Goal: Task Accomplishment & Management: Manage account settings

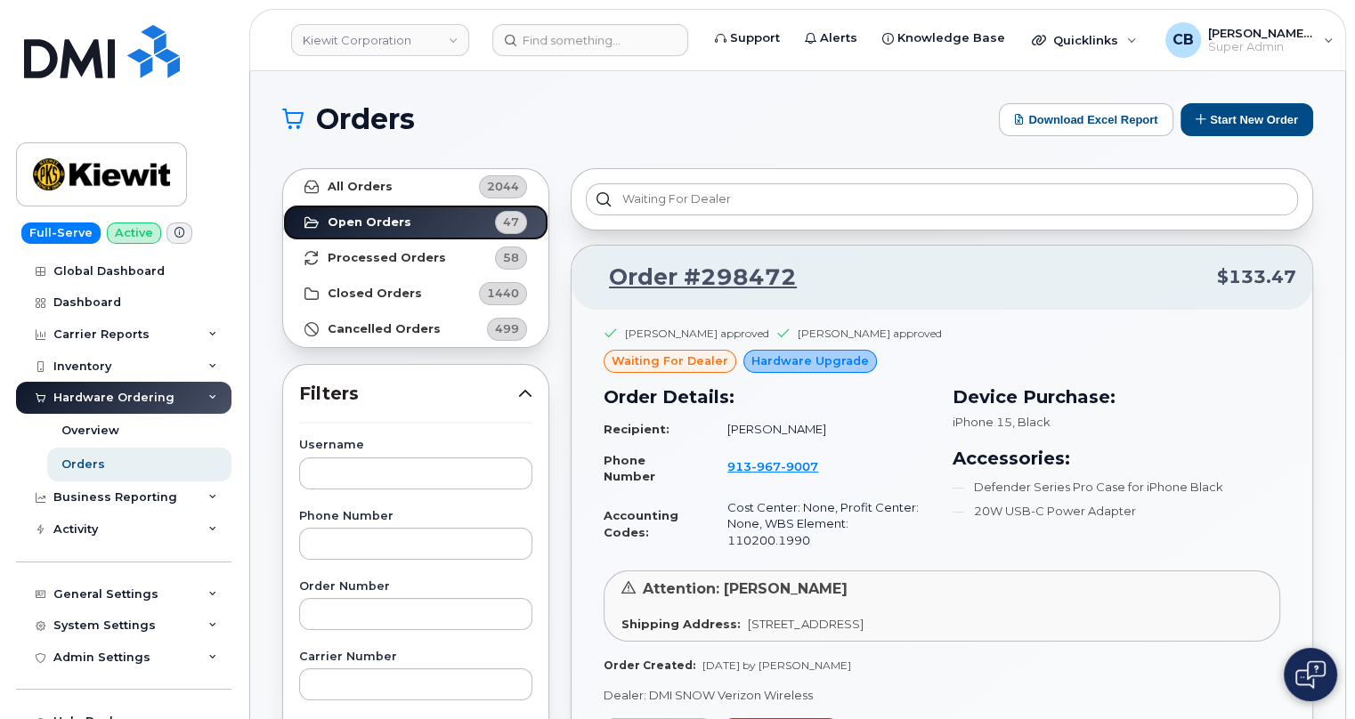
click at [369, 223] on strong "Open Orders" at bounding box center [370, 222] width 84 height 14
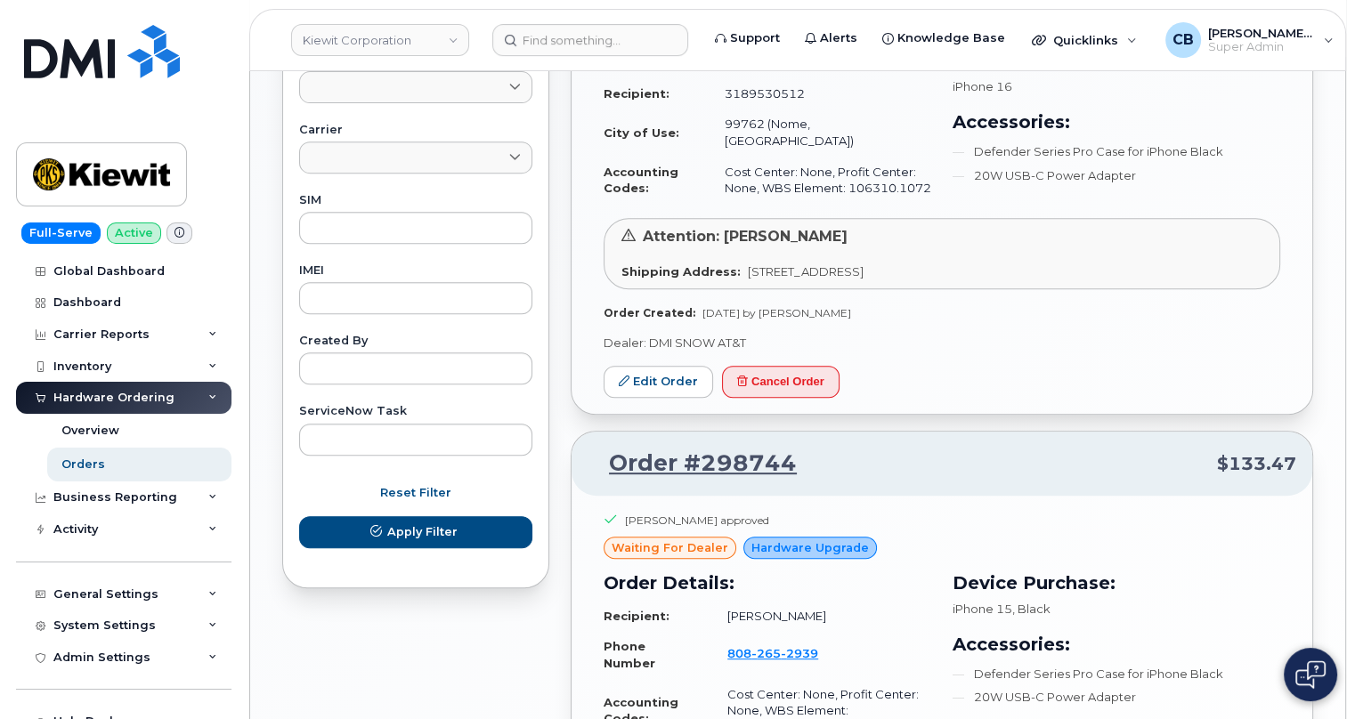
scroll to position [1156, 0]
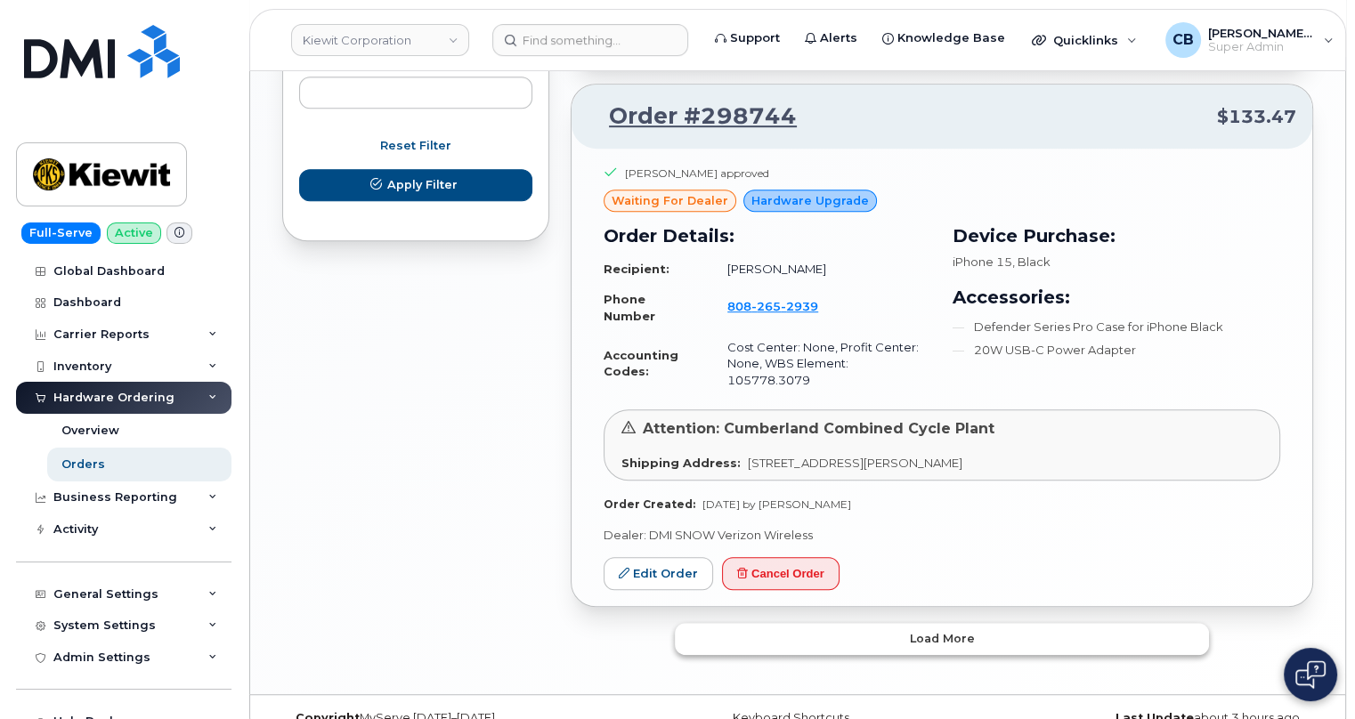
click at [943, 630] on span "Load more" at bounding box center [942, 638] width 65 height 17
click at [926, 623] on button "Load more" at bounding box center [942, 639] width 534 height 32
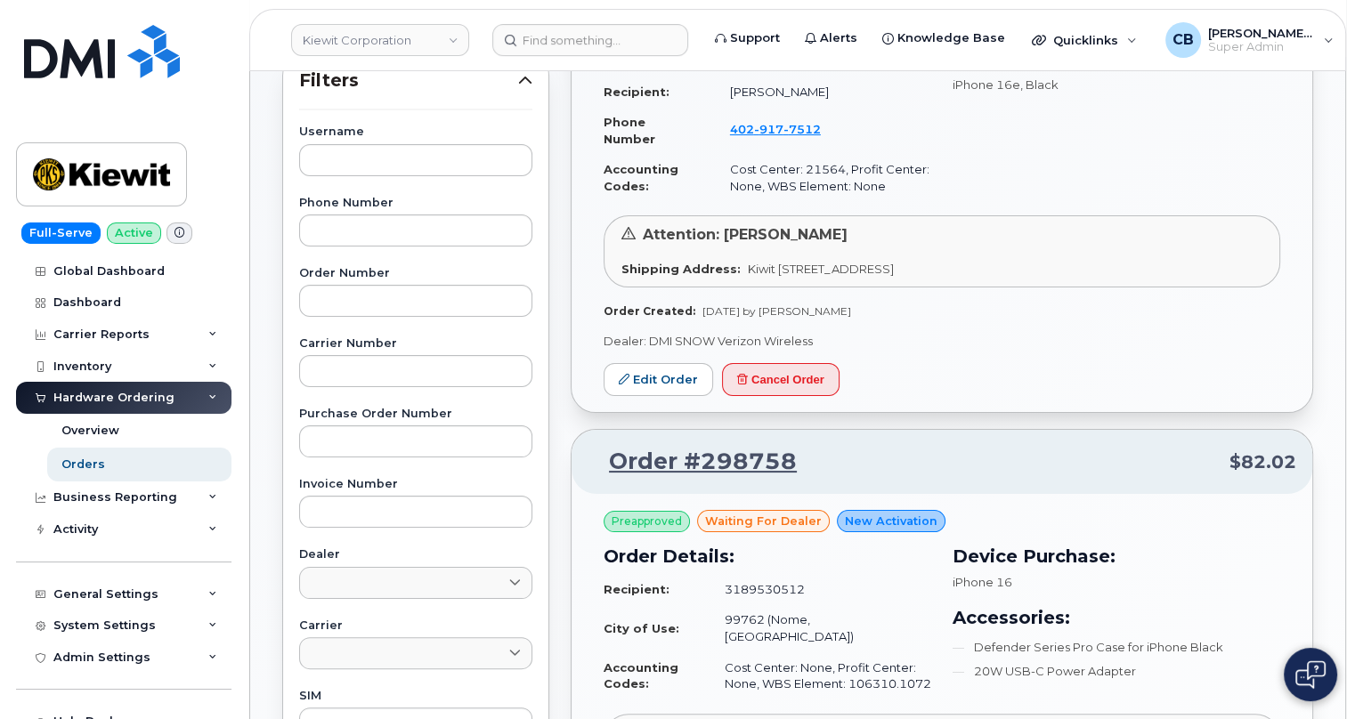
scroll to position [0, 0]
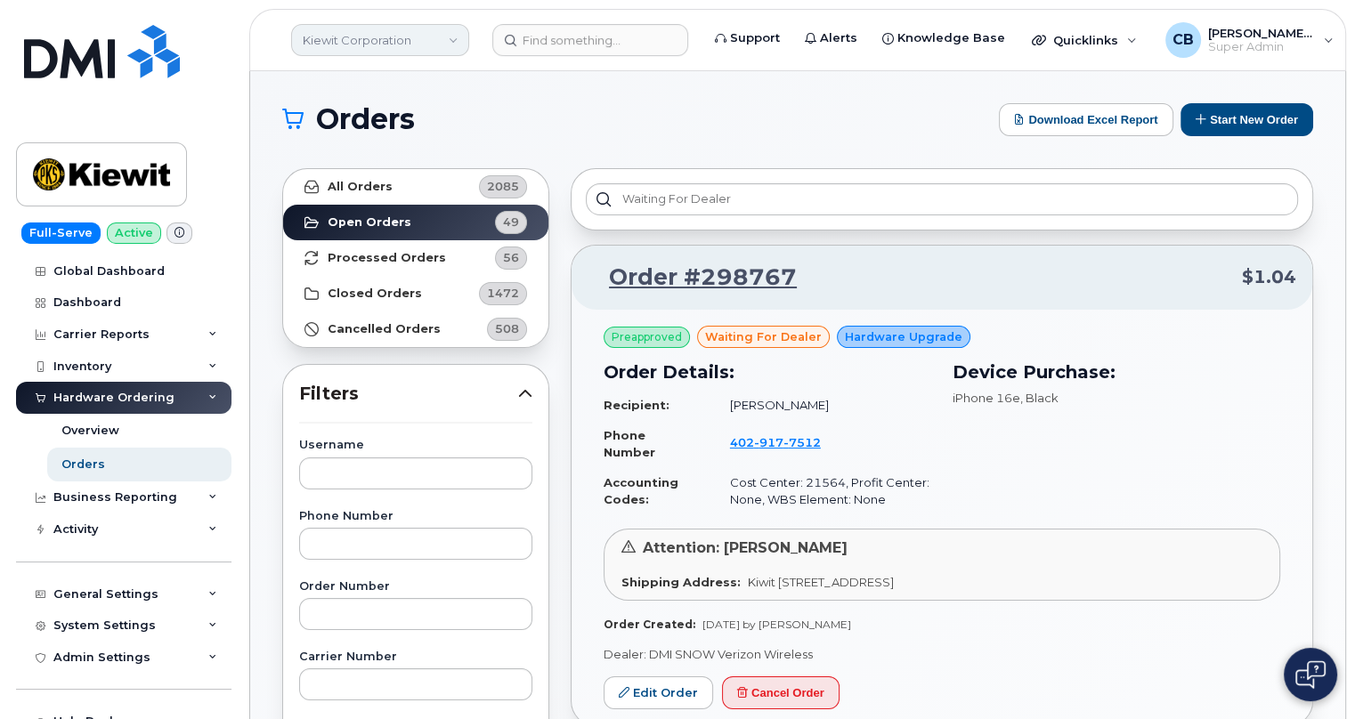
click at [429, 42] on link "Kiewit Corporation" at bounding box center [380, 40] width 178 height 32
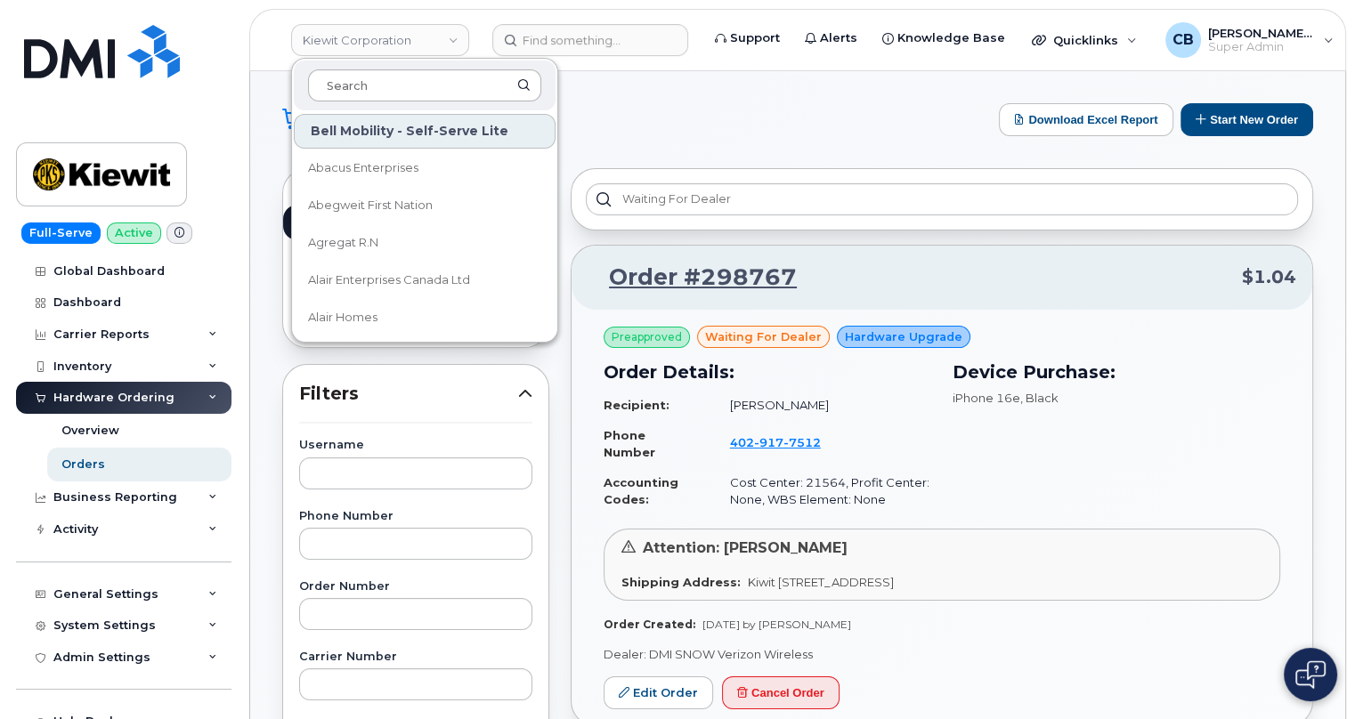
click at [413, 92] on input at bounding box center [424, 85] width 233 height 32
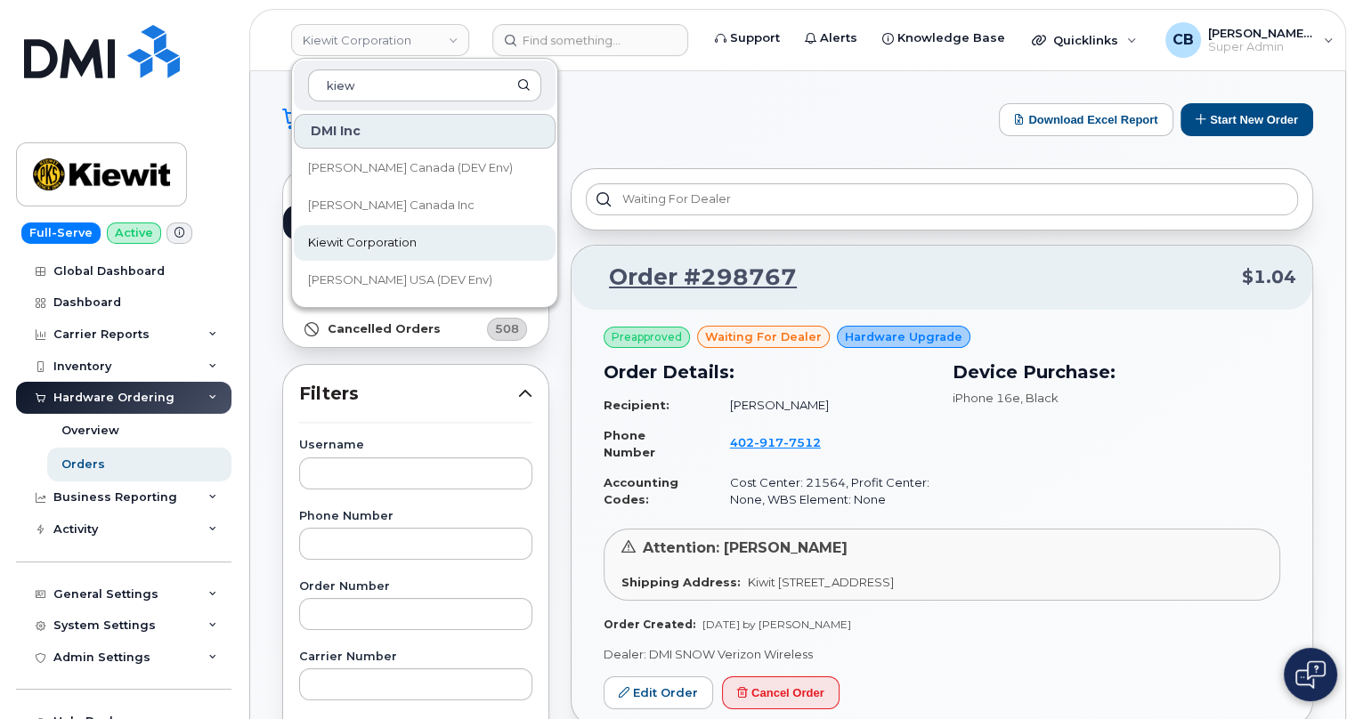
type input "kiew"
click at [352, 240] on span "Kiewit Corporation" at bounding box center [362, 243] width 109 height 18
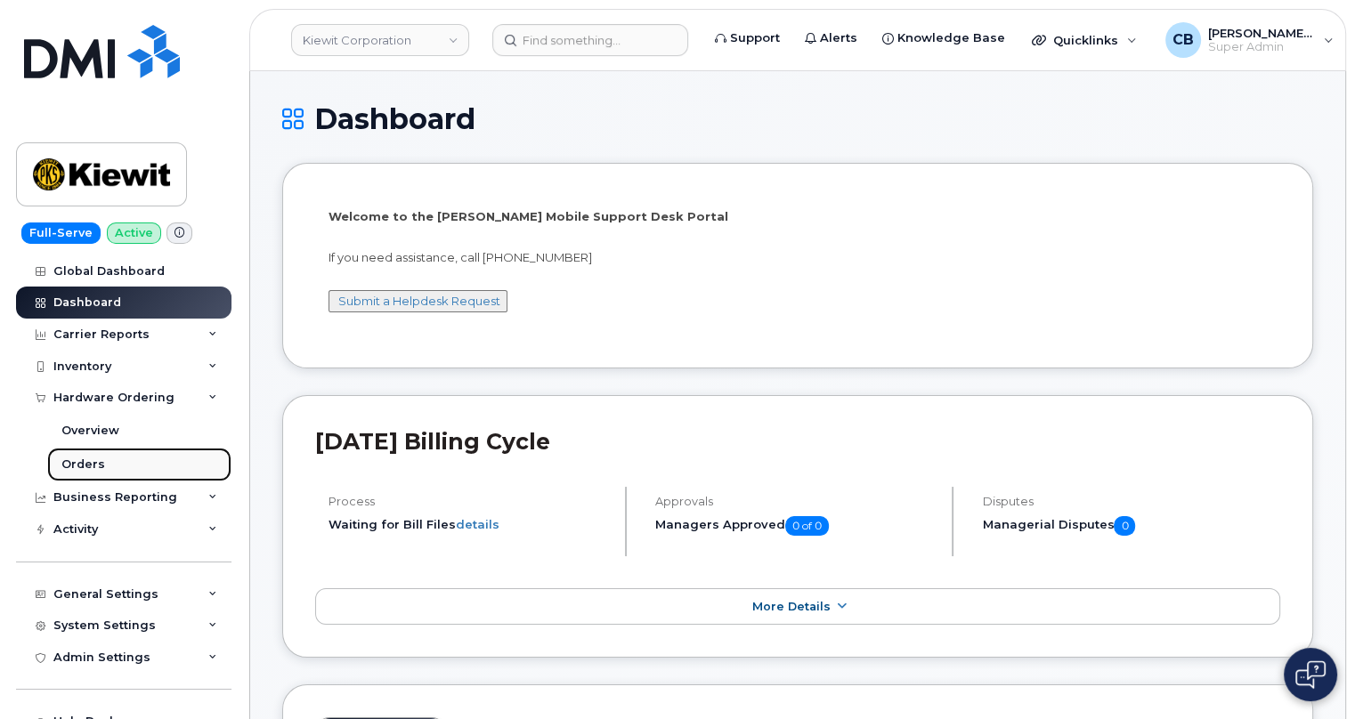
click at [72, 459] on div "Orders" at bounding box center [83, 465] width 44 height 16
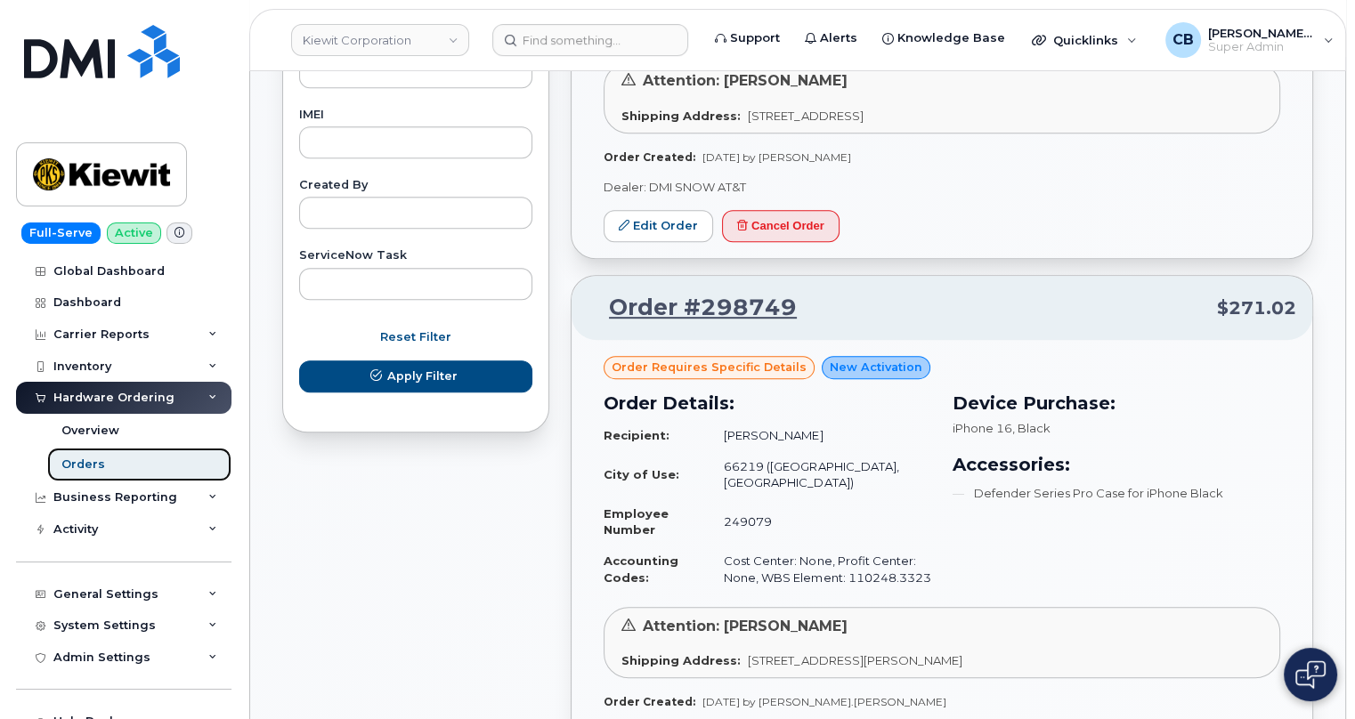
scroll to position [1132, 0]
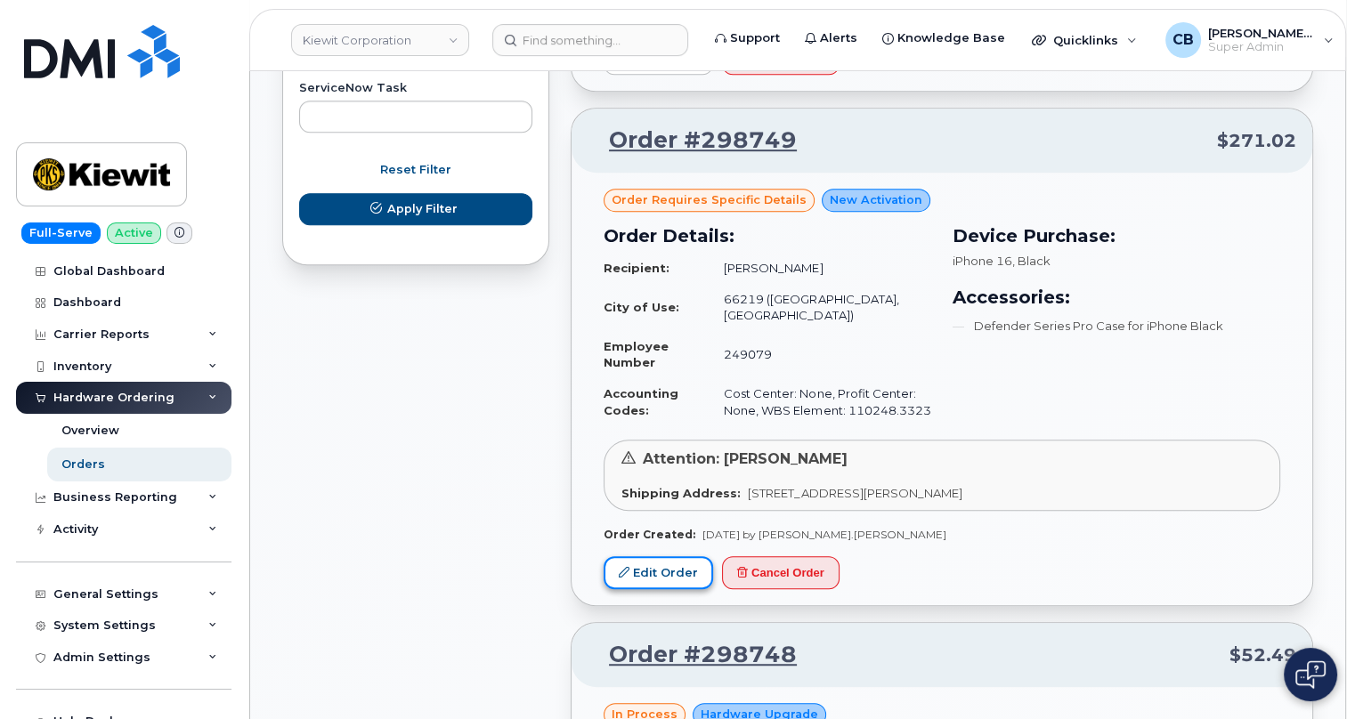
click at [662, 556] on link "Edit Order" at bounding box center [659, 572] width 110 height 33
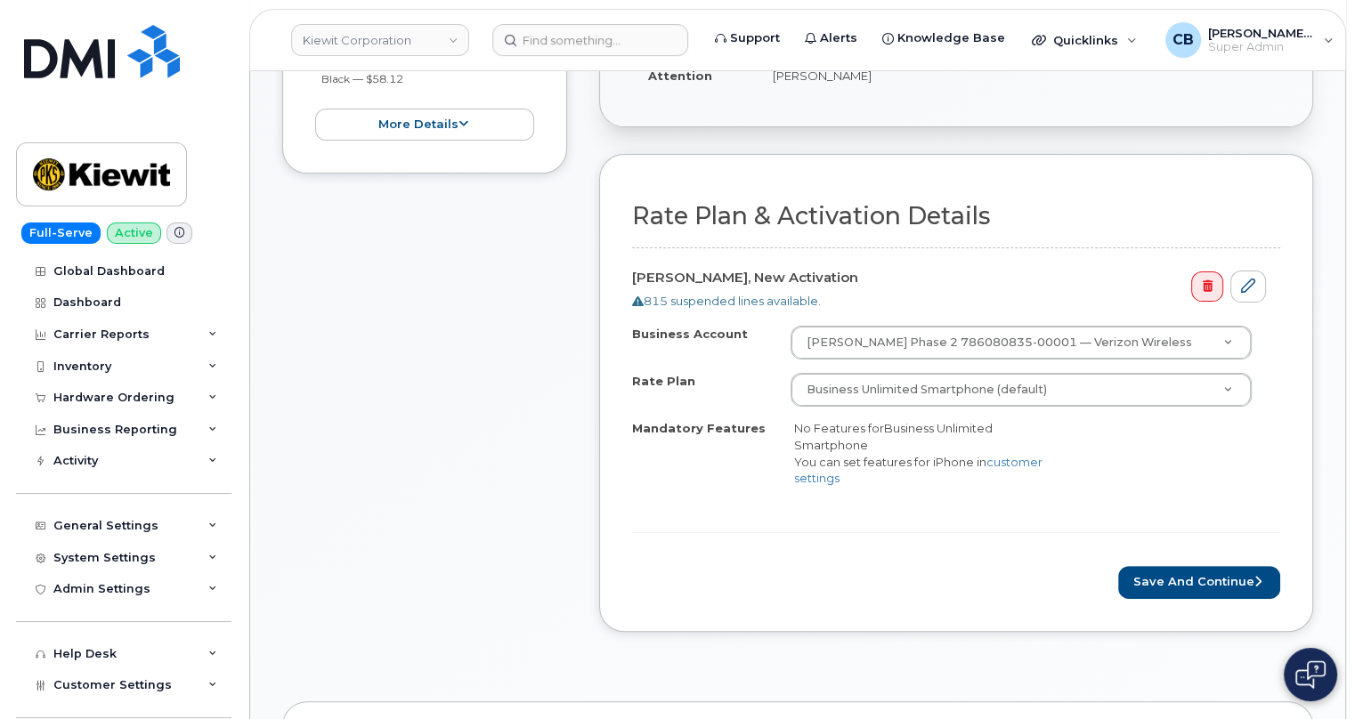
scroll to position [485, 0]
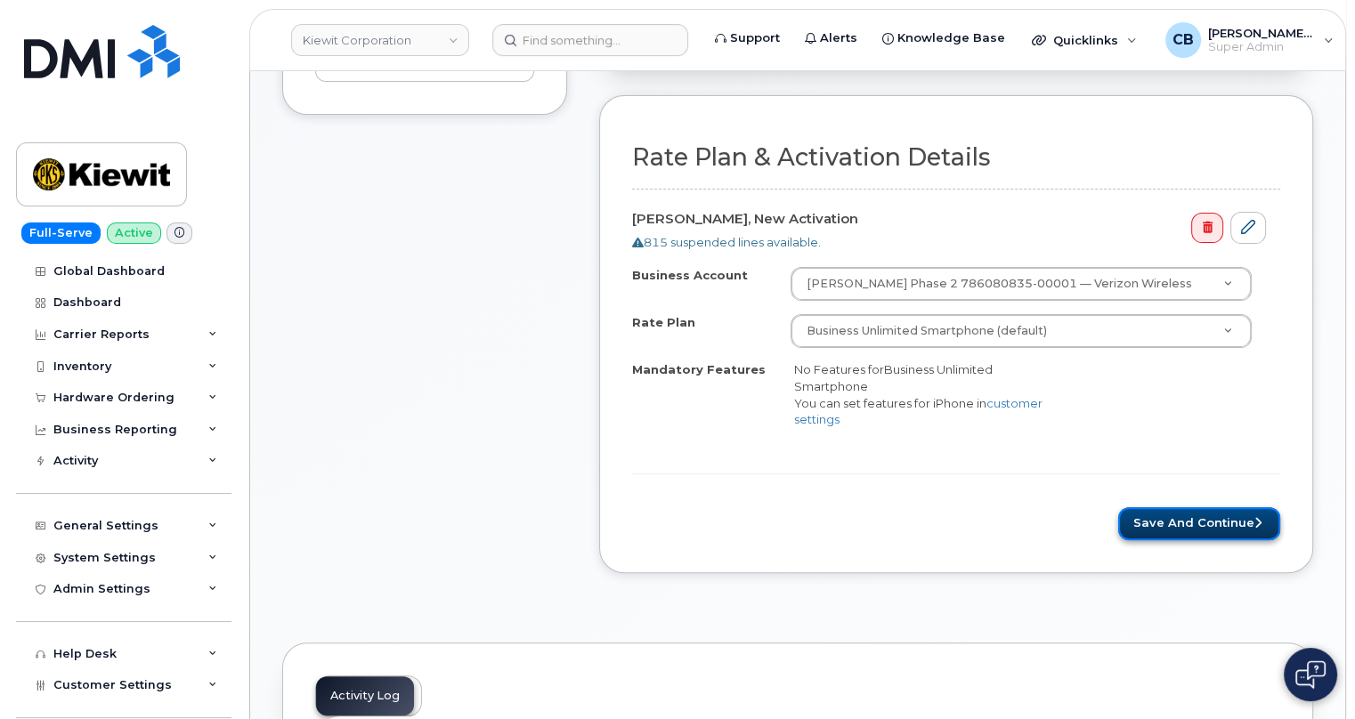
click at [1164, 524] on button "Save and Continue" at bounding box center [1199, 523] width 162 height 33
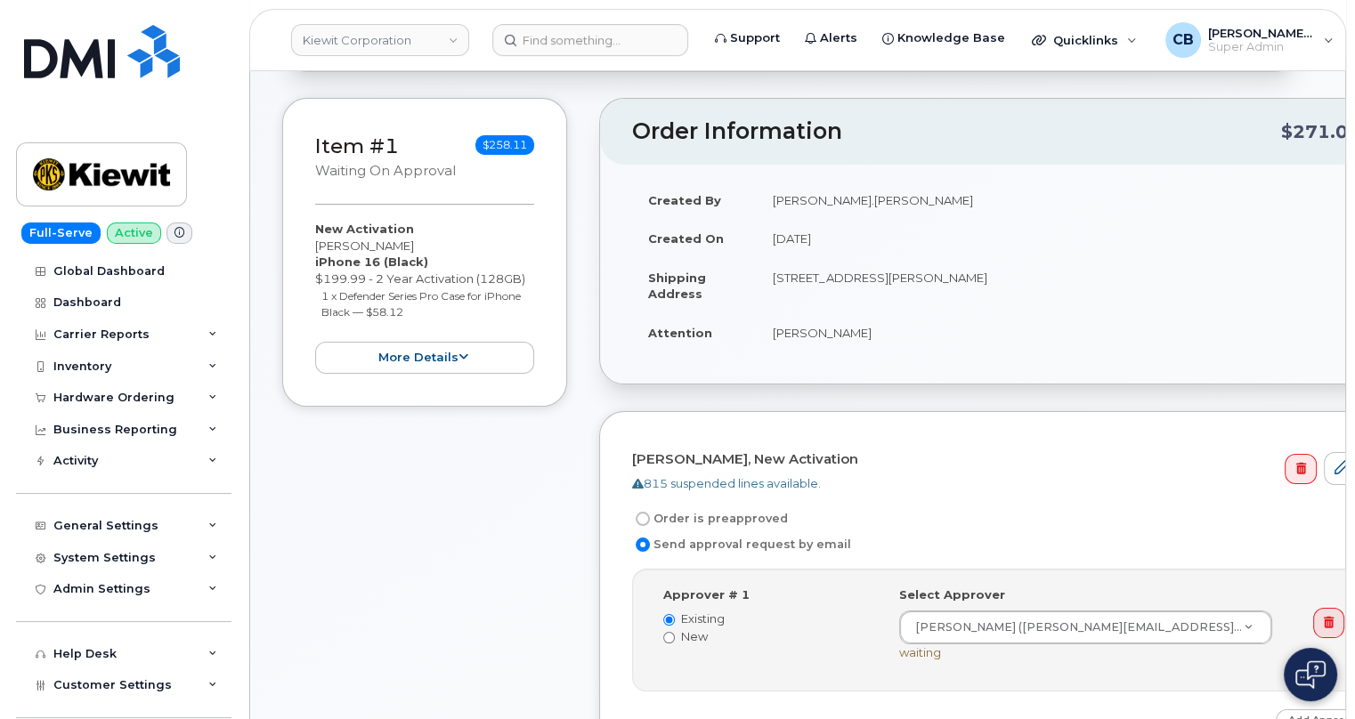
scroll to position [323, 0]
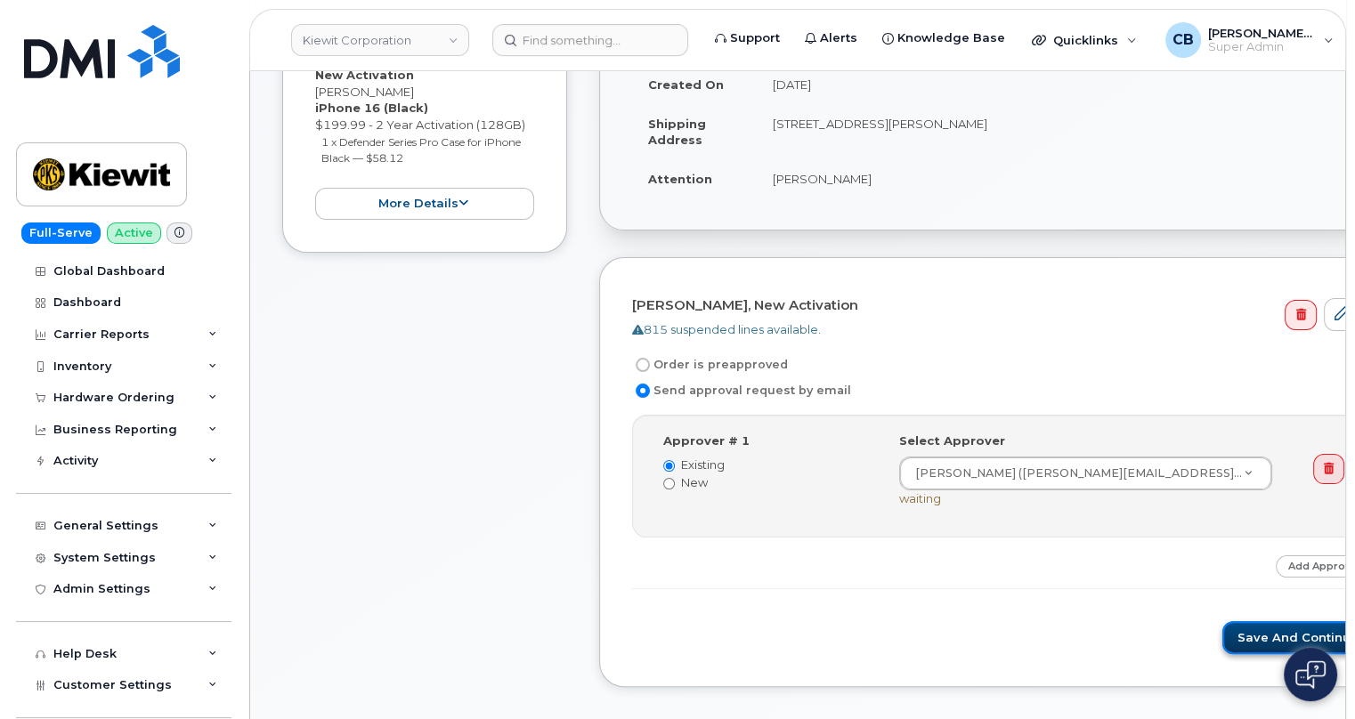
click at [1222, 646] on button "Save and Continue" at bounding box center [1297, 637] width 151 height 33
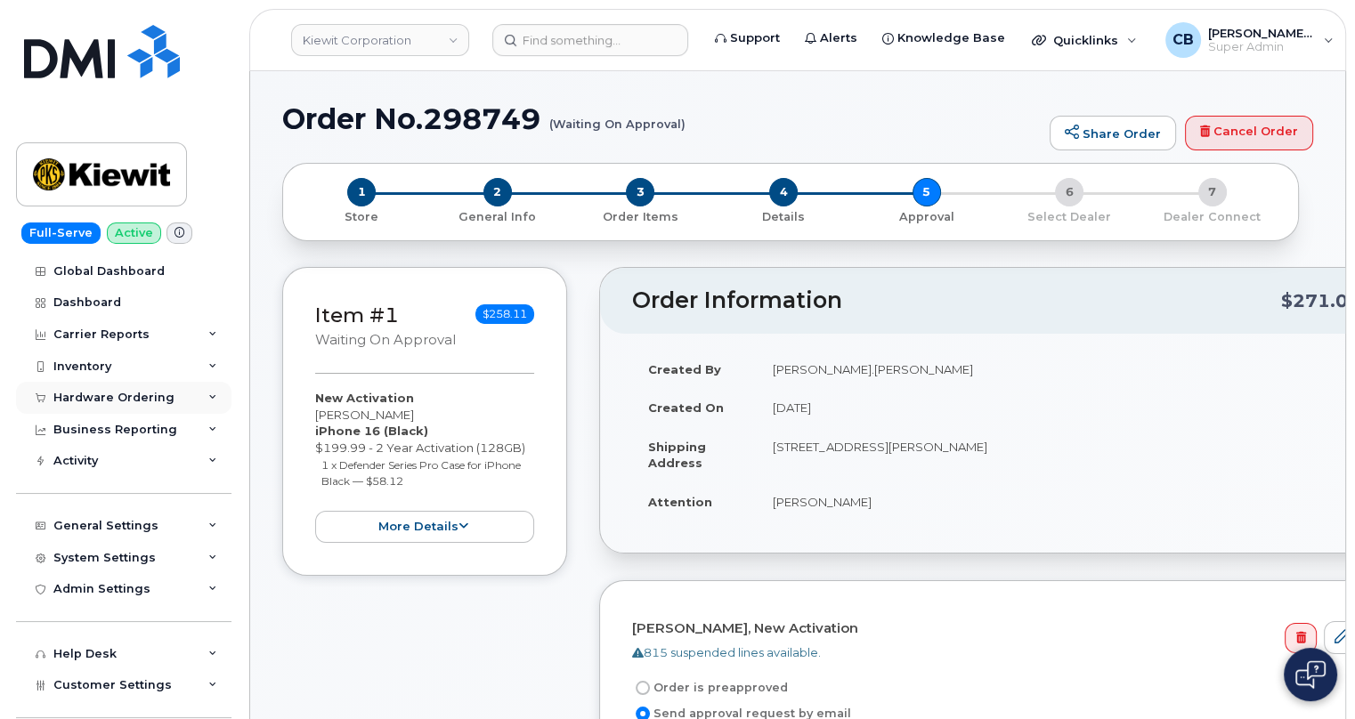
click at [77, 396] on div "Hardware Ordering" at bounding box center [113, 398] width 121 height 14
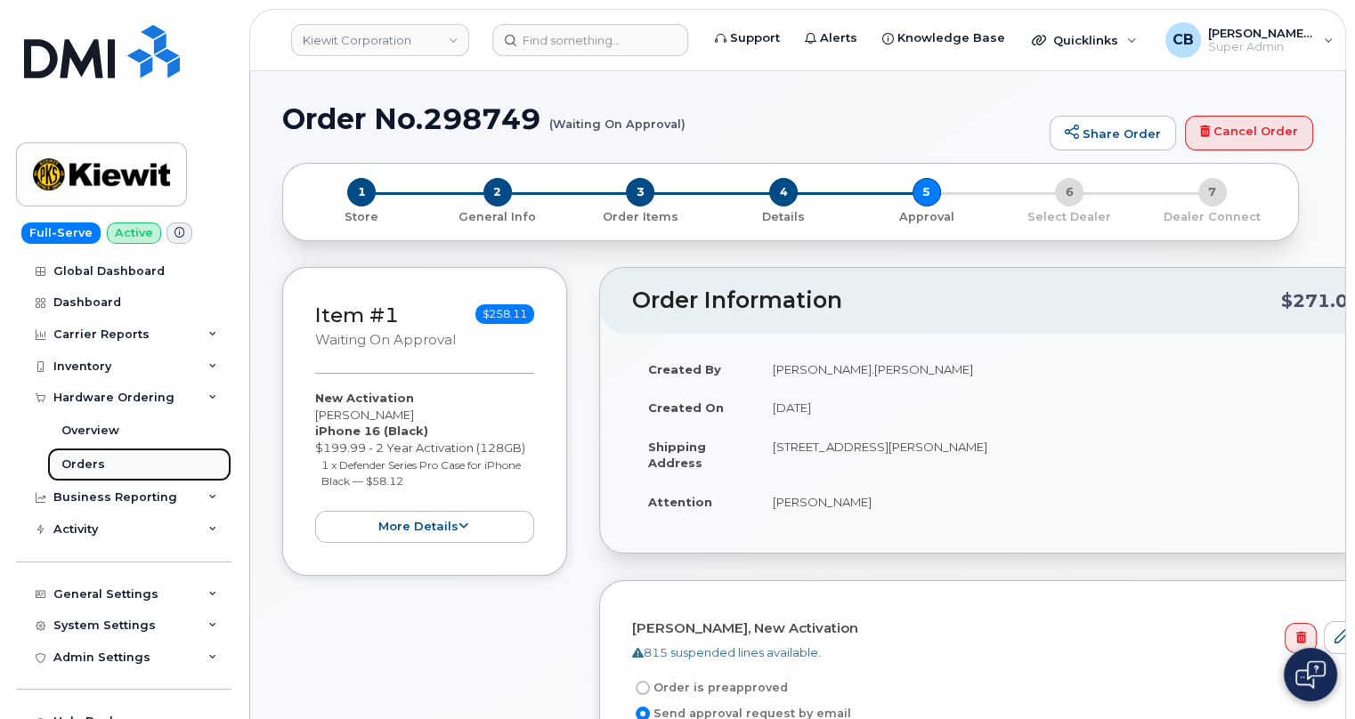
click at [82, 466] on div "Orders" at bounding box center [83, 465] width 44 height 16
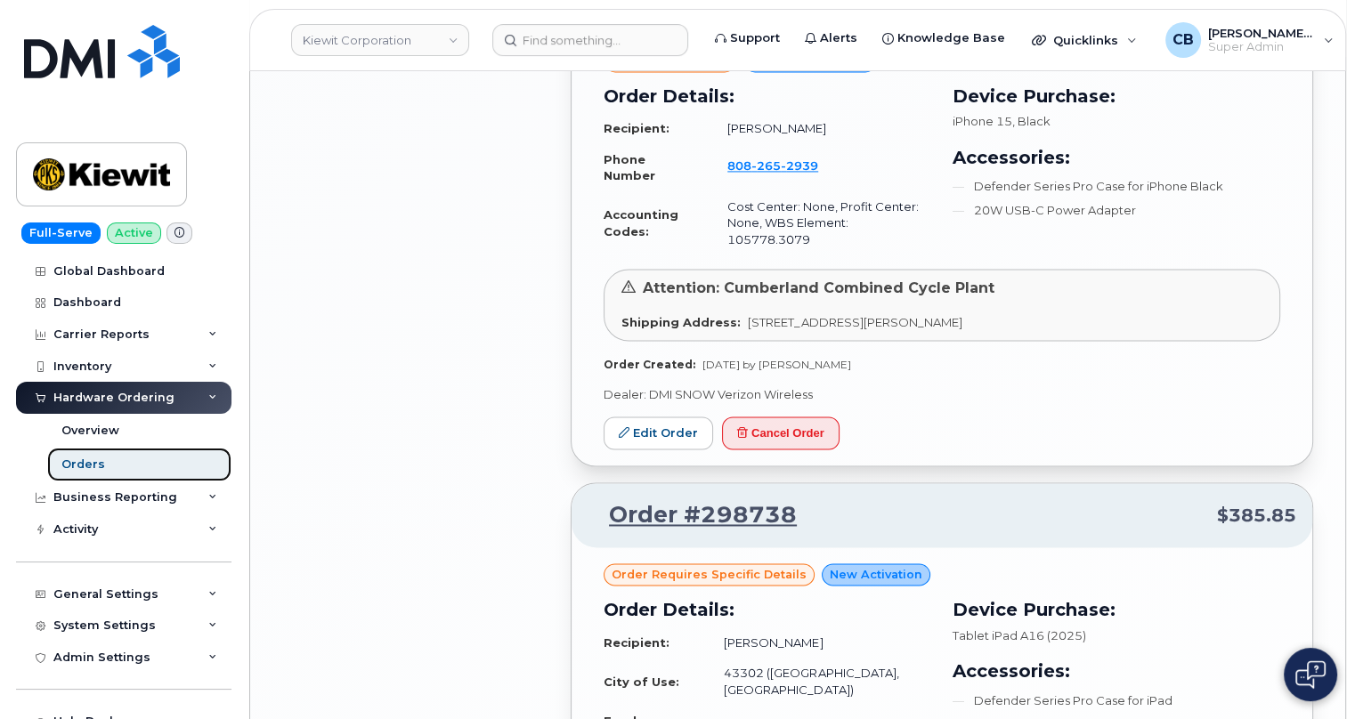
scroll to position [3075, 0]
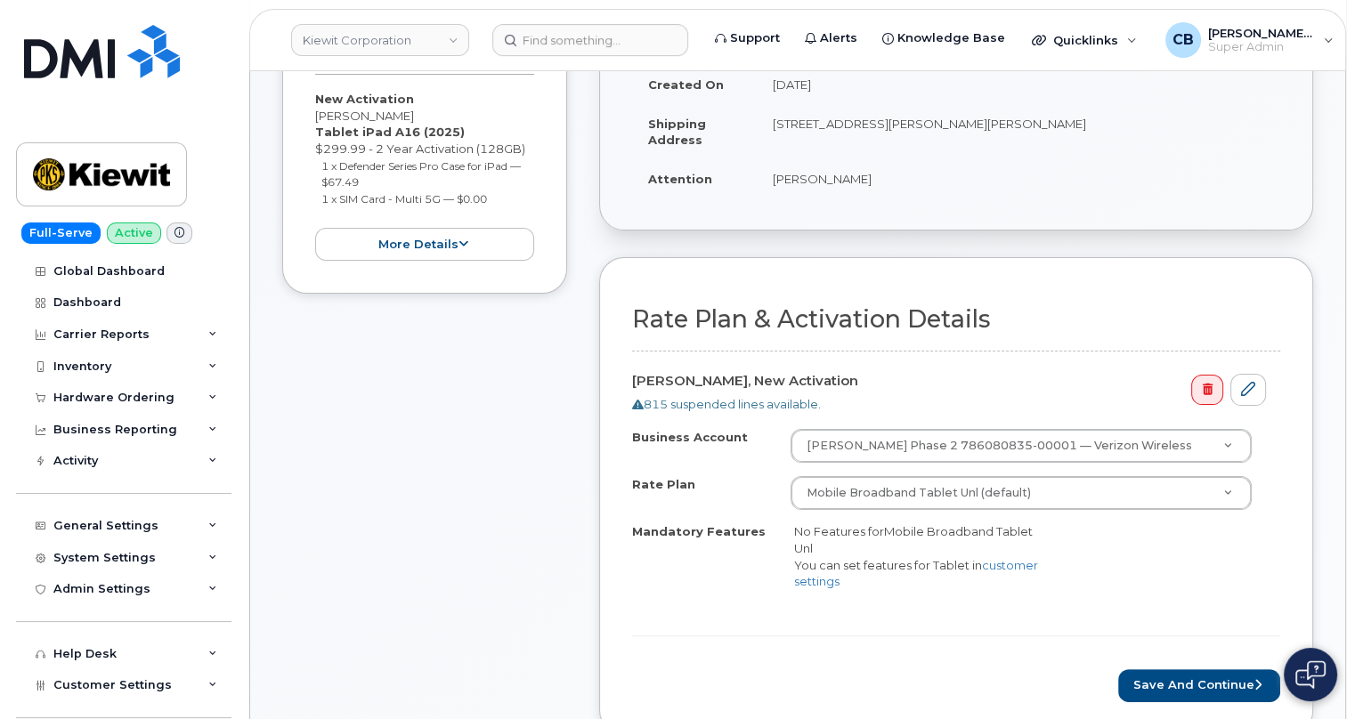
scroll to position [485, 0]
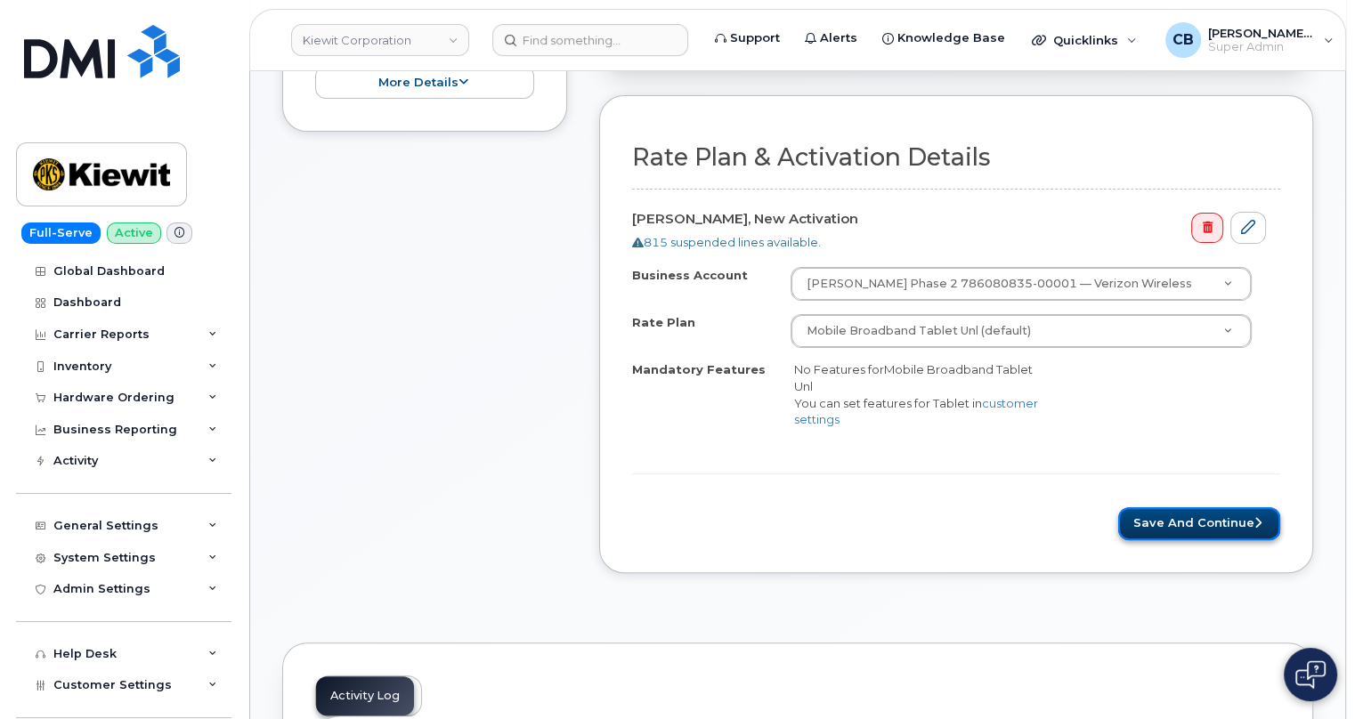
click at [1203, 514] on button "Save and Continue" at bounding box center [1199, 523] width 162 height 33
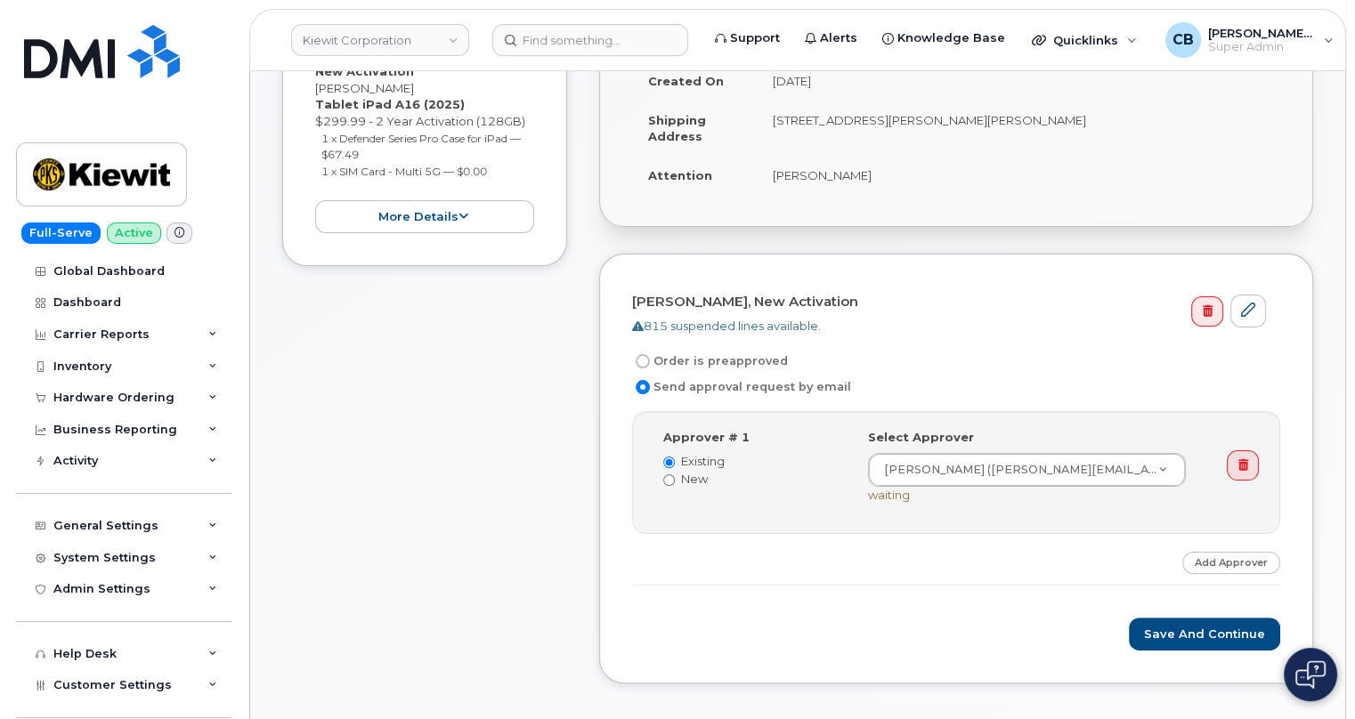
scroll to position [485, 0]
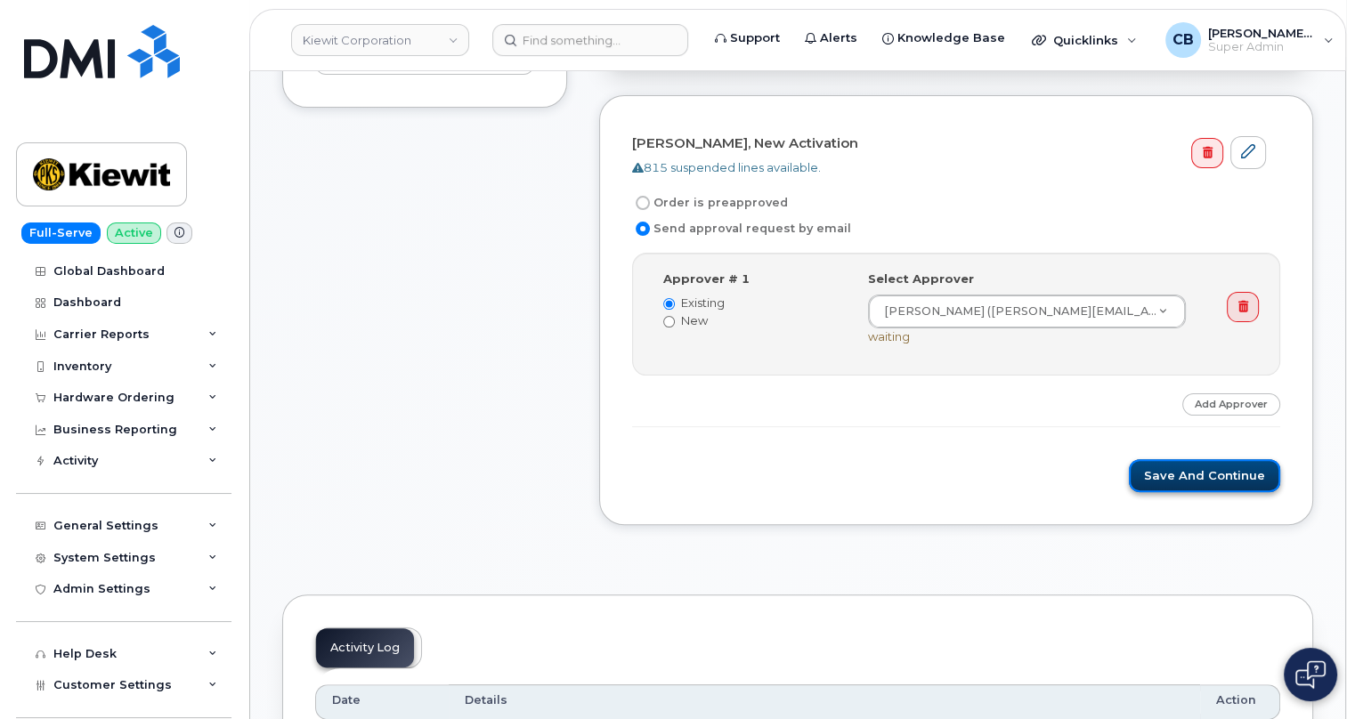
click at [1206, 474] on button "Save and Continue" at bounding box center [1204, 475] width 151 height 33
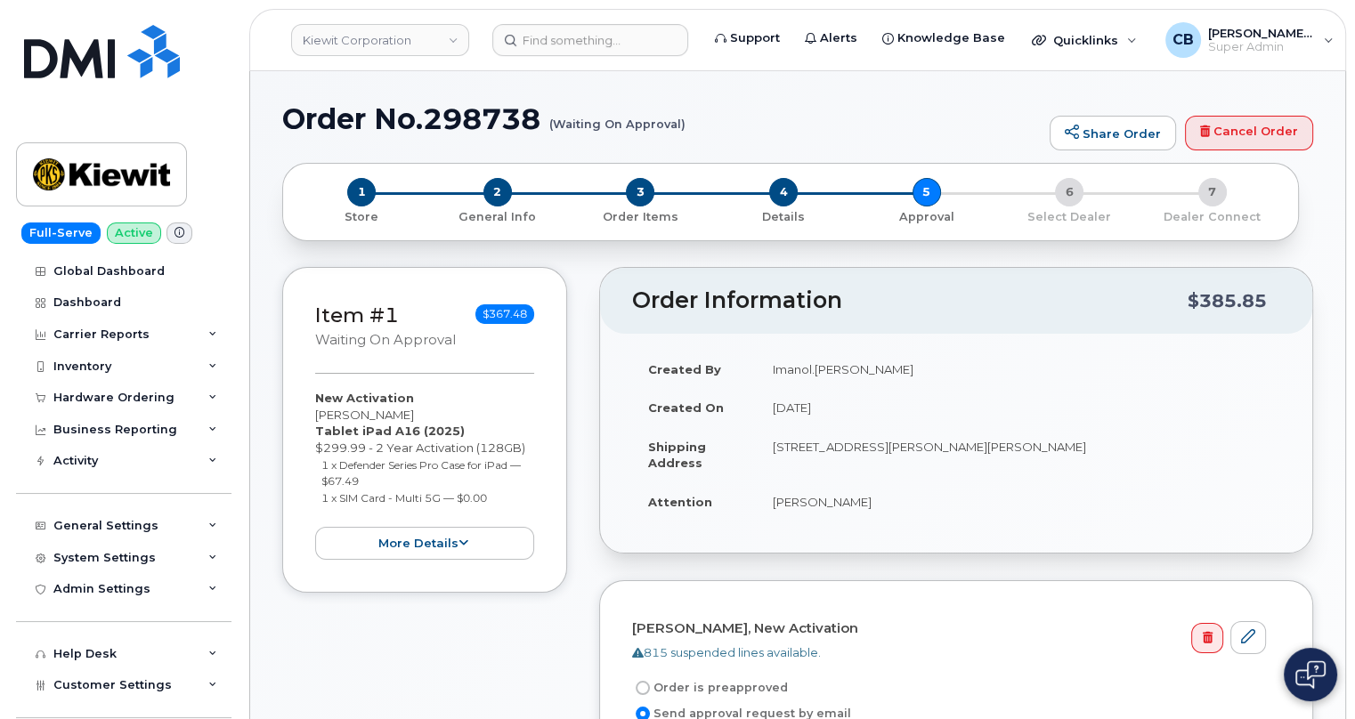
click at [80, 399] on div "Hardware Ordering" at bounding box center [113, 398] width 121 height 14
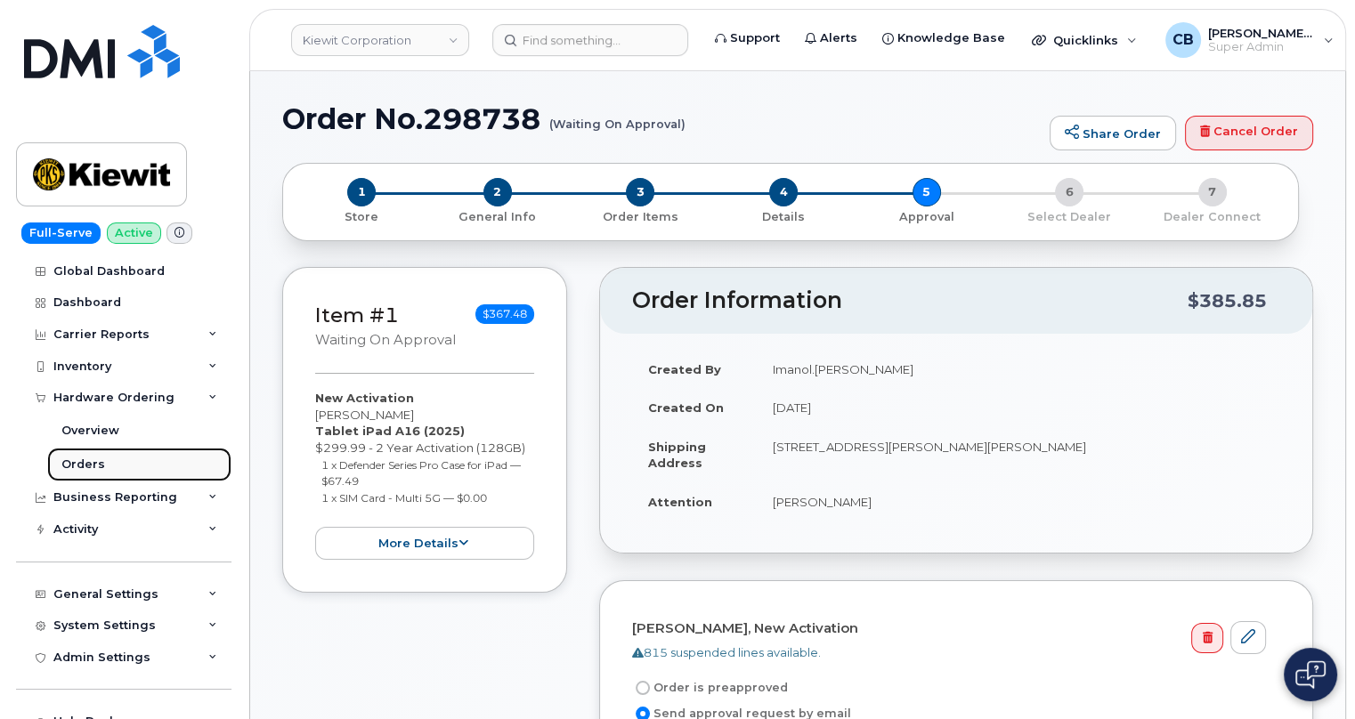
click at [83, 466] on div "Orders" at bounding box center [83, 465] width 44 height 16
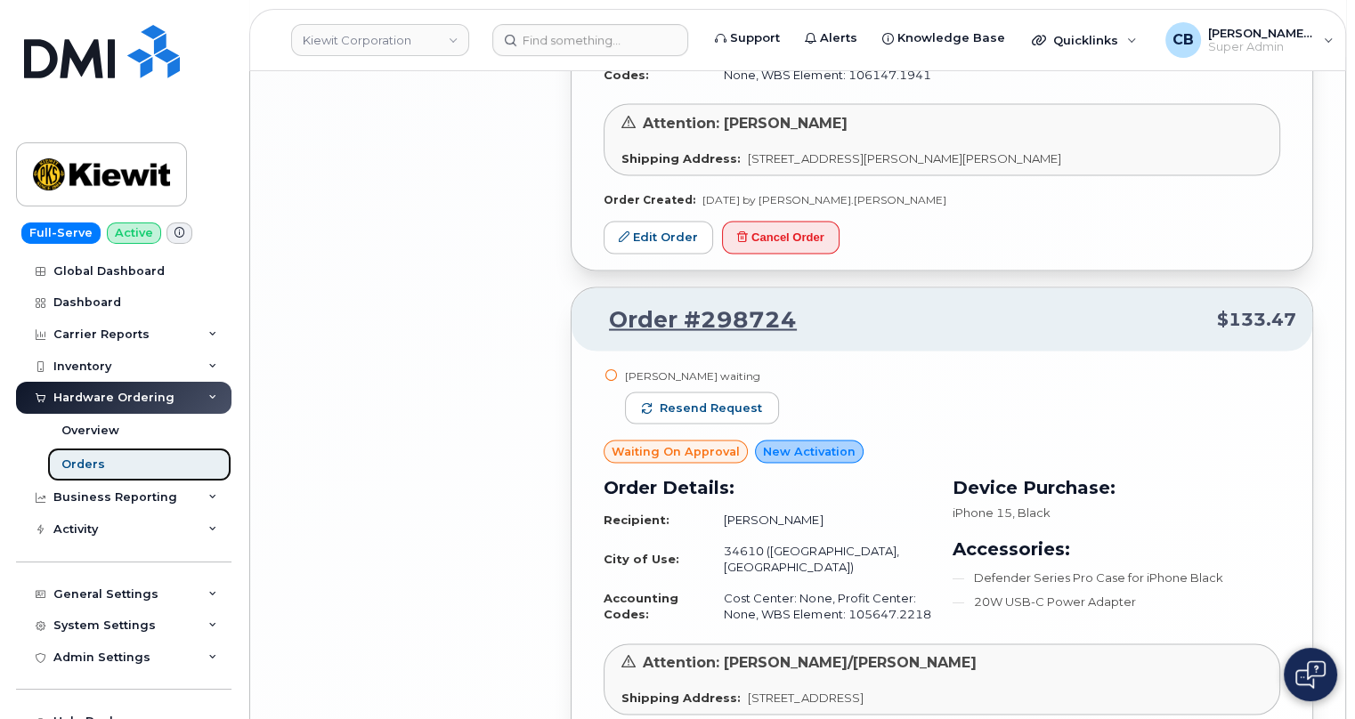
scroll to position [3801, 0]
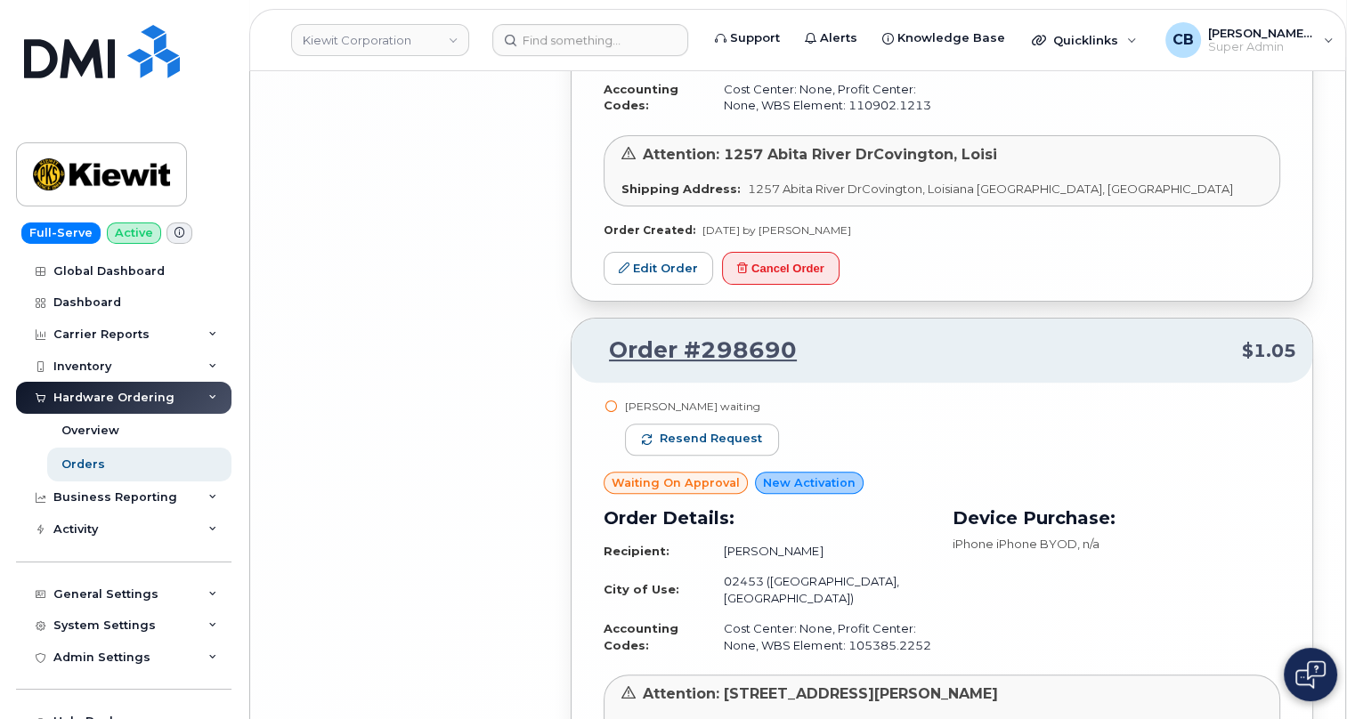
scroll to position [8053, 0]
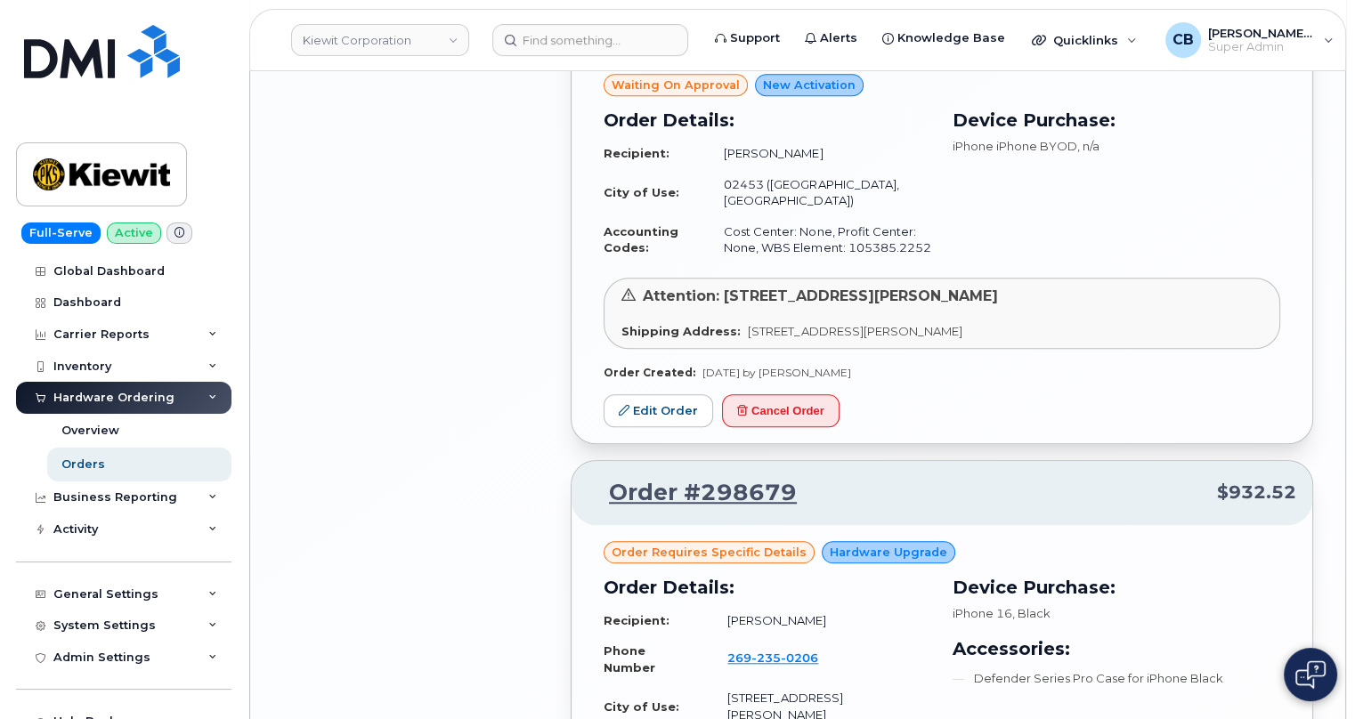
scroll to position [9024, 0]
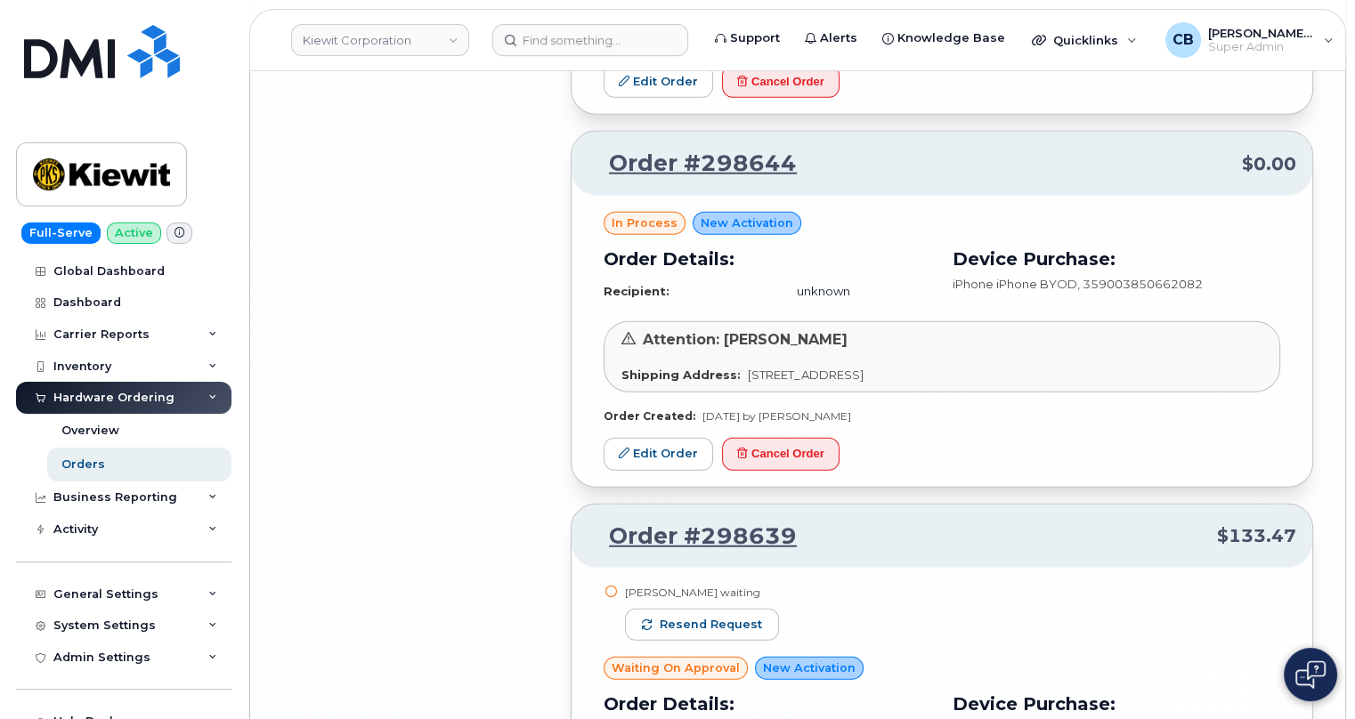
scroll to position [12440, 0]
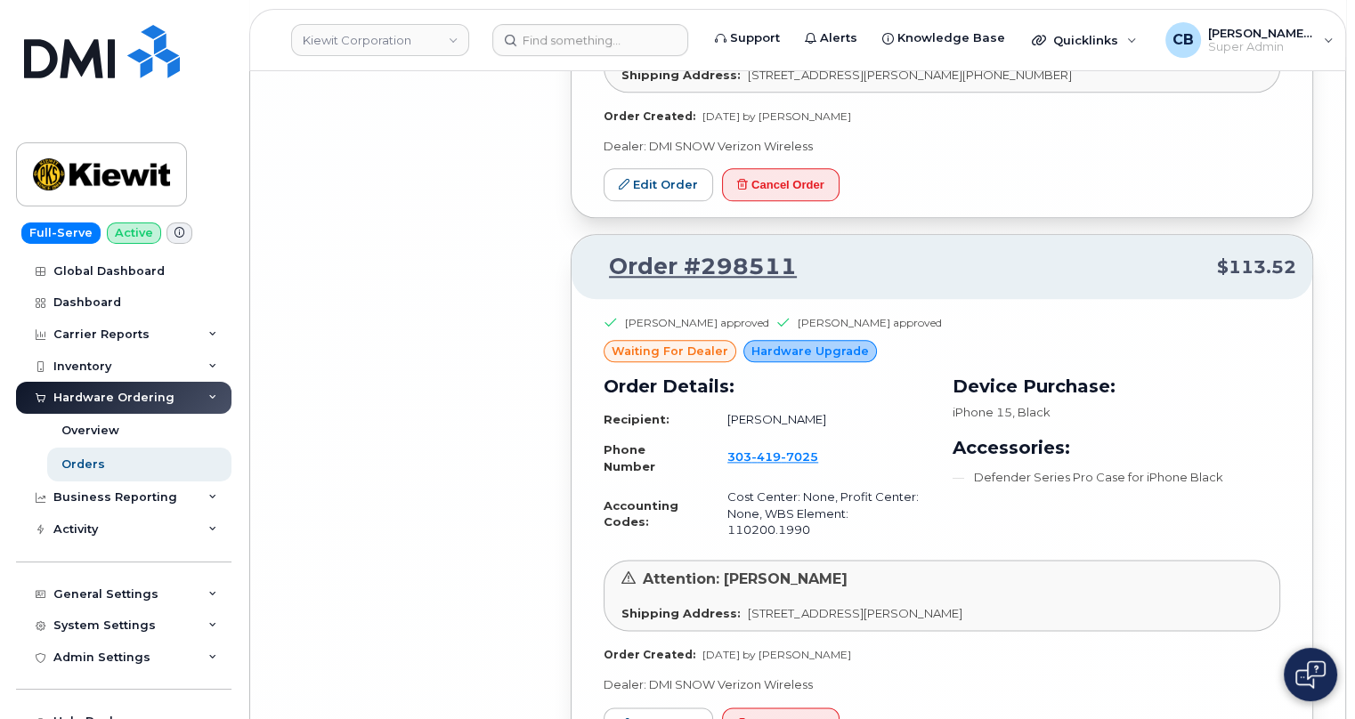
scroll to position [17437, 0]
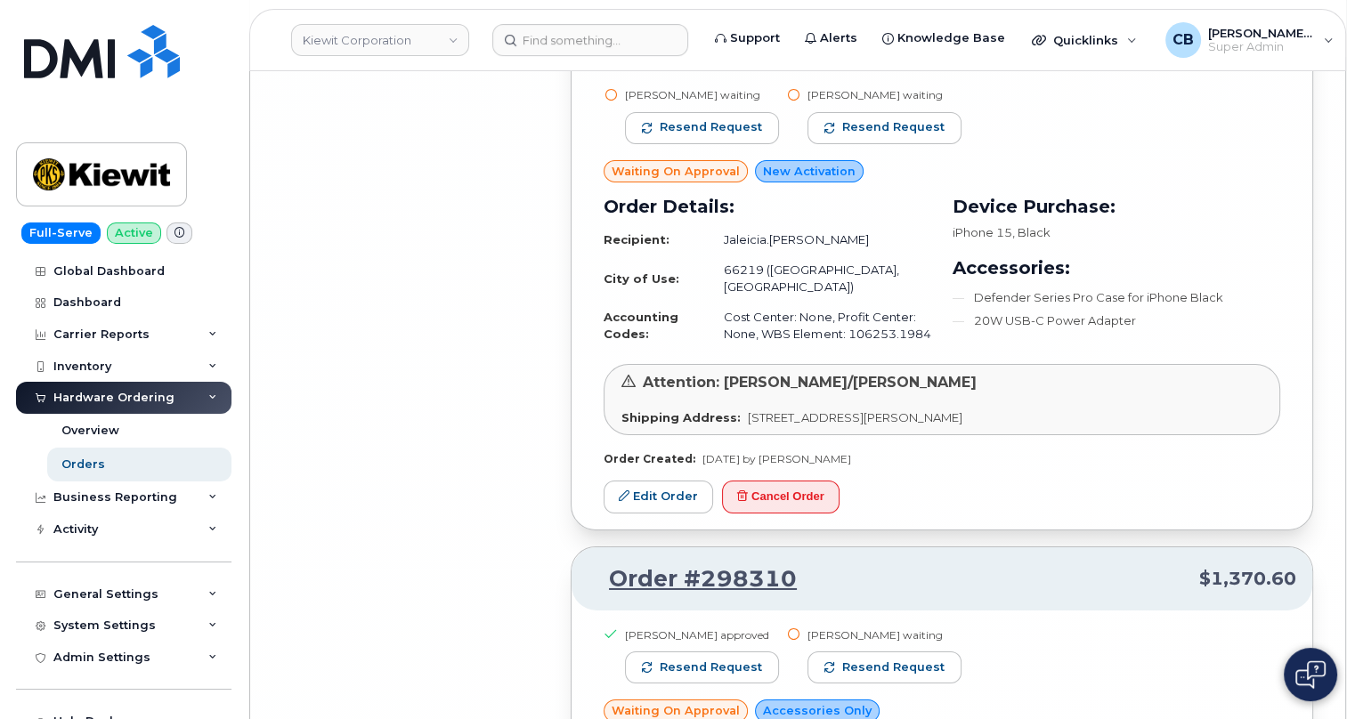
scroll to position [21432, 0]
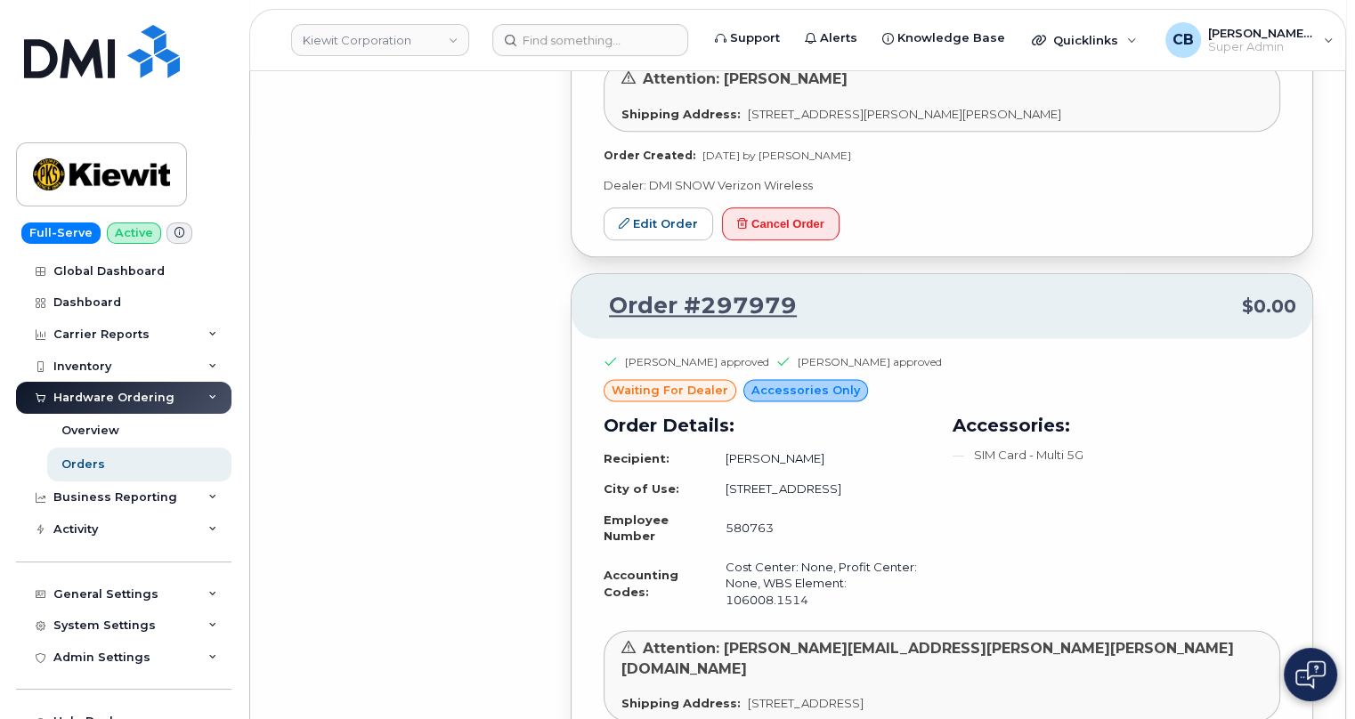
scroll to position [24670, 0]
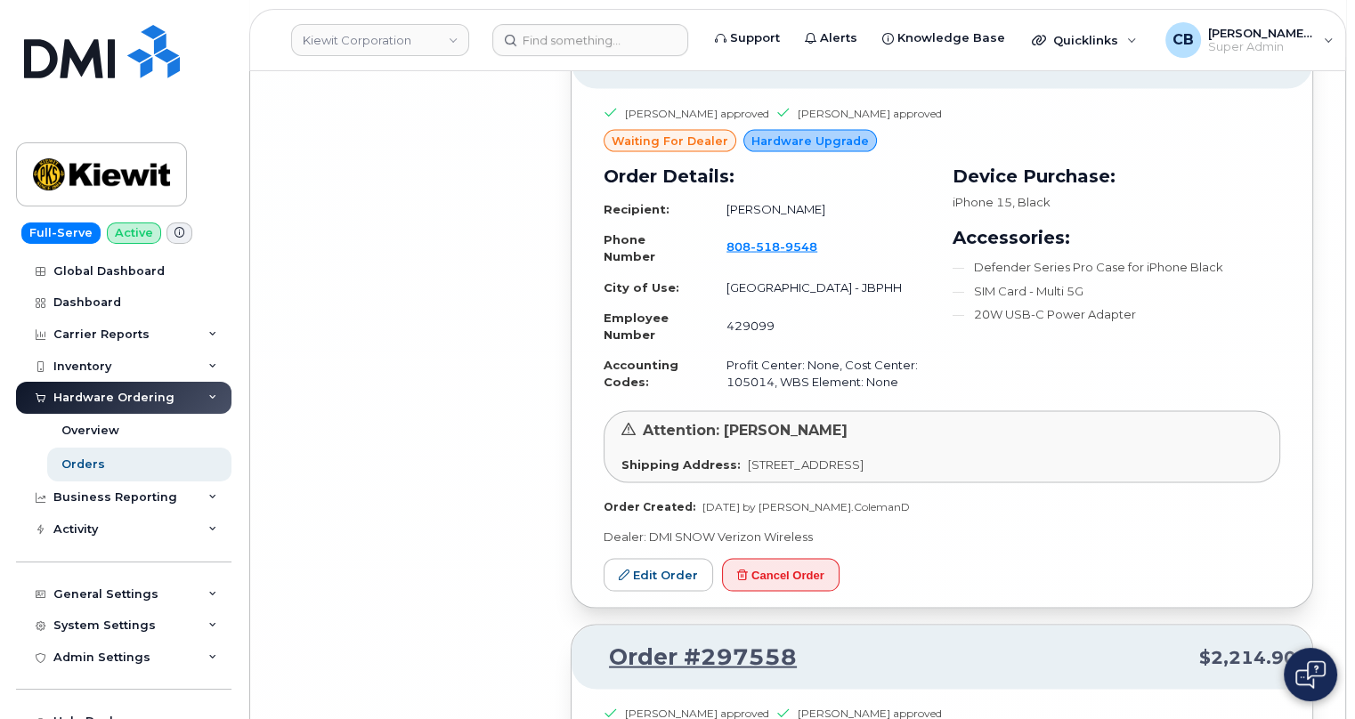
scroll to position [26212, 0]
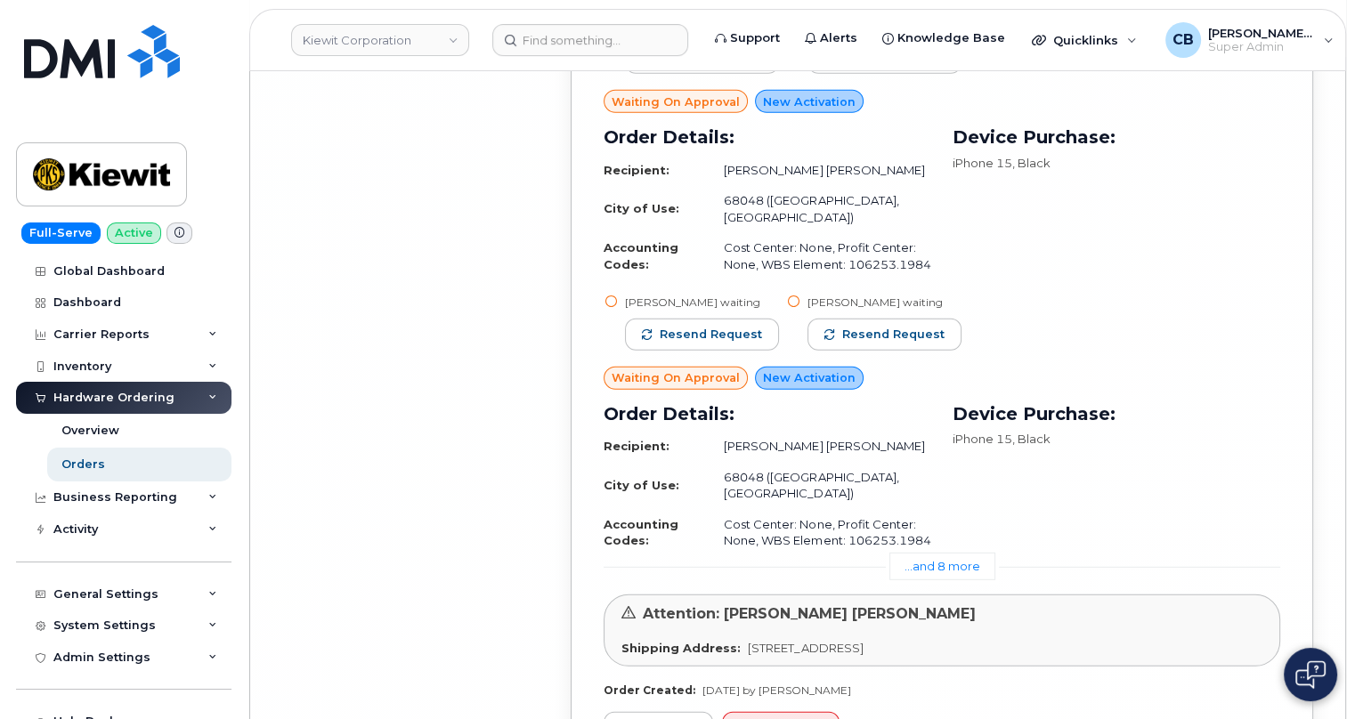
scroll to position [27857, 0]
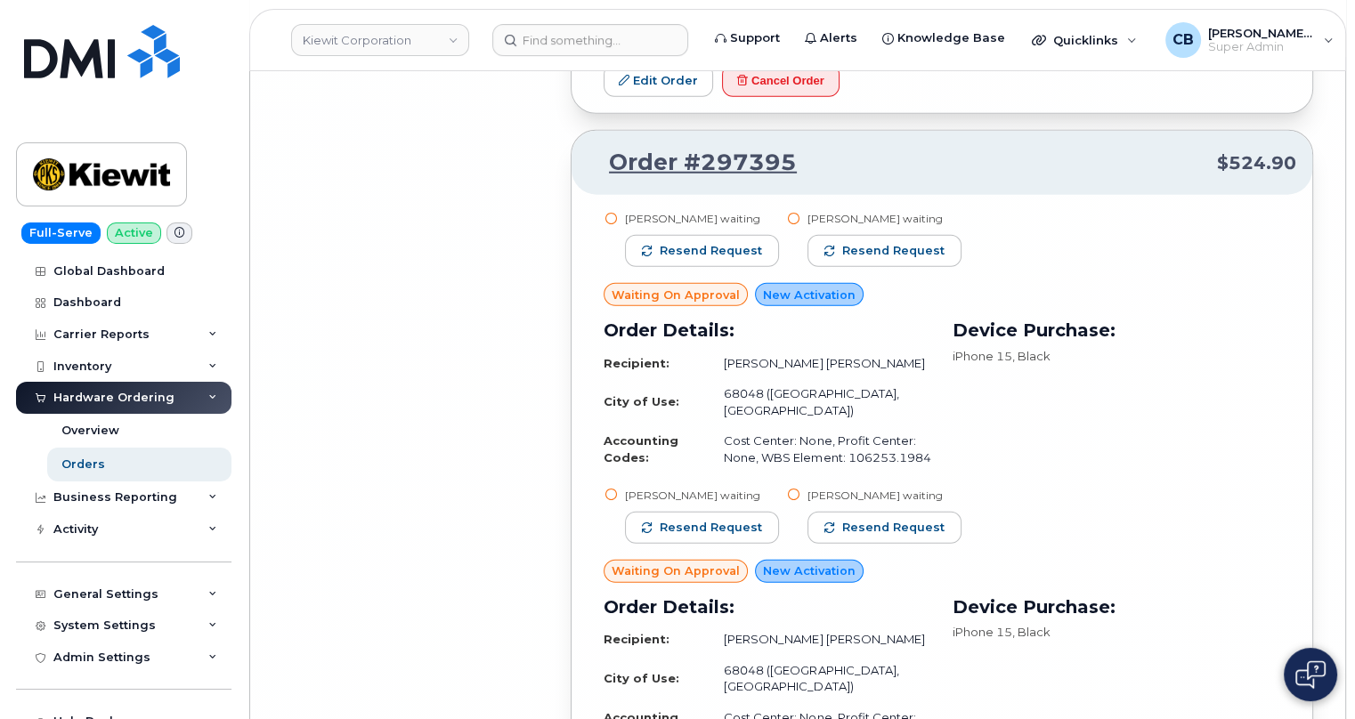
scroll to position [27533, 0]
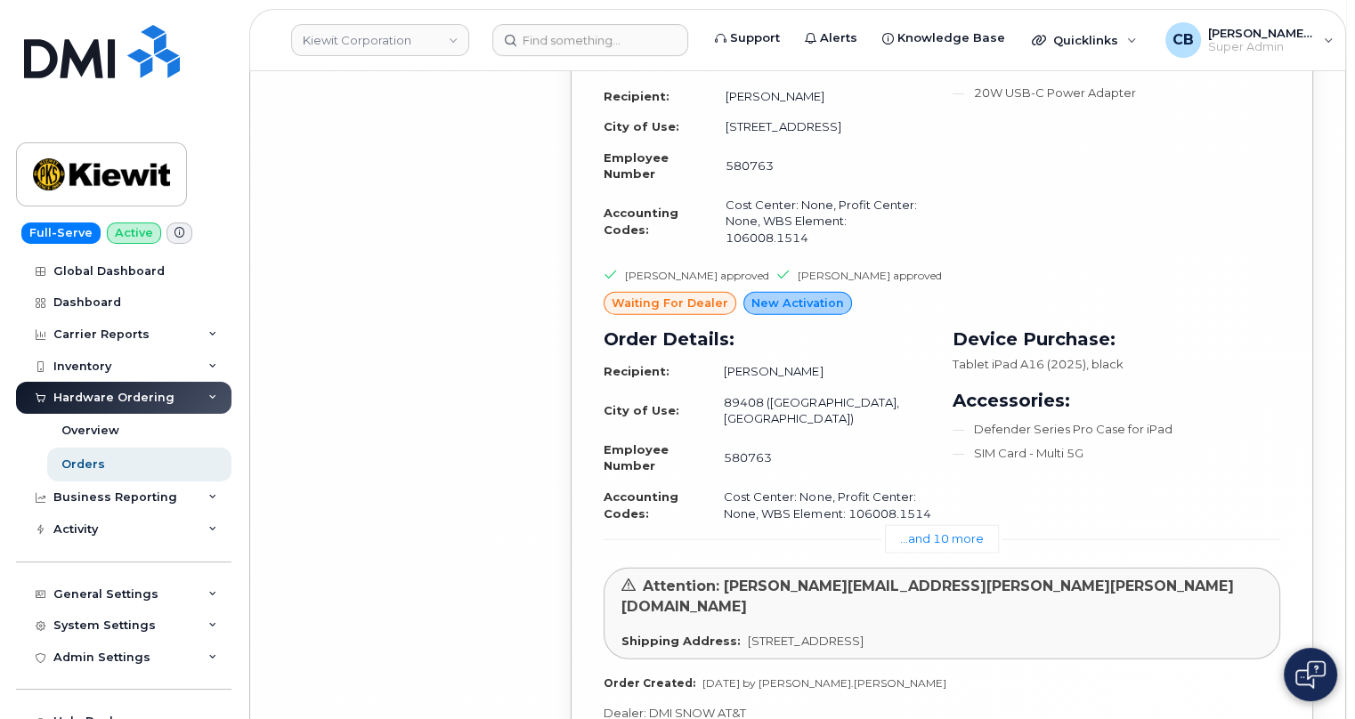
scroll to position [26886, 0]
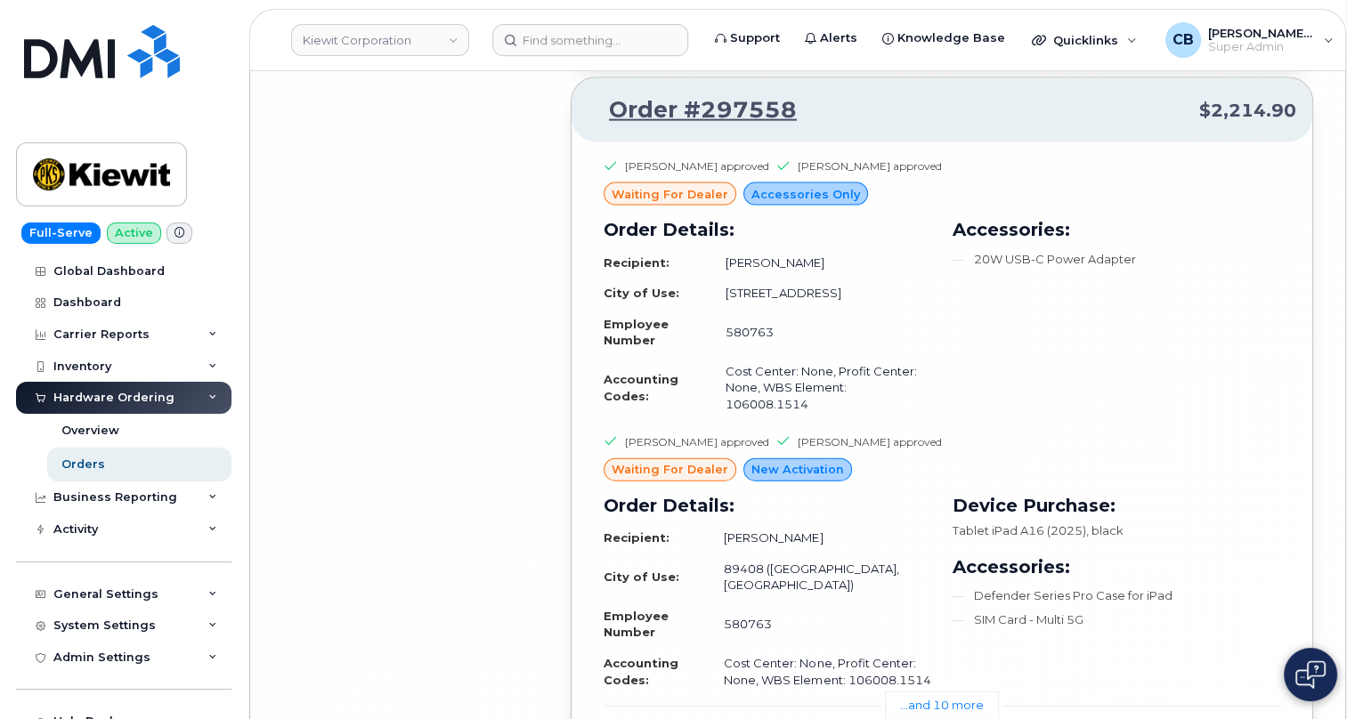
scroll to position [26724, 0]
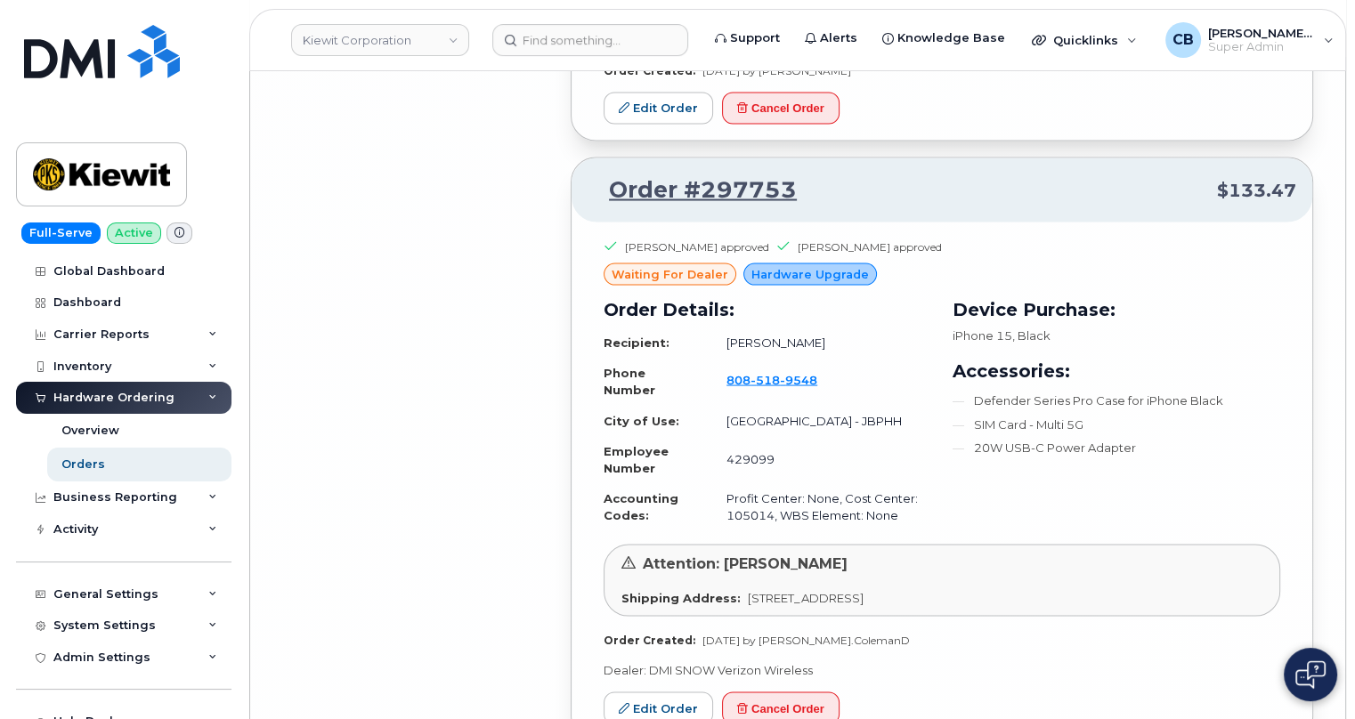
scroll to position [25915, 0]
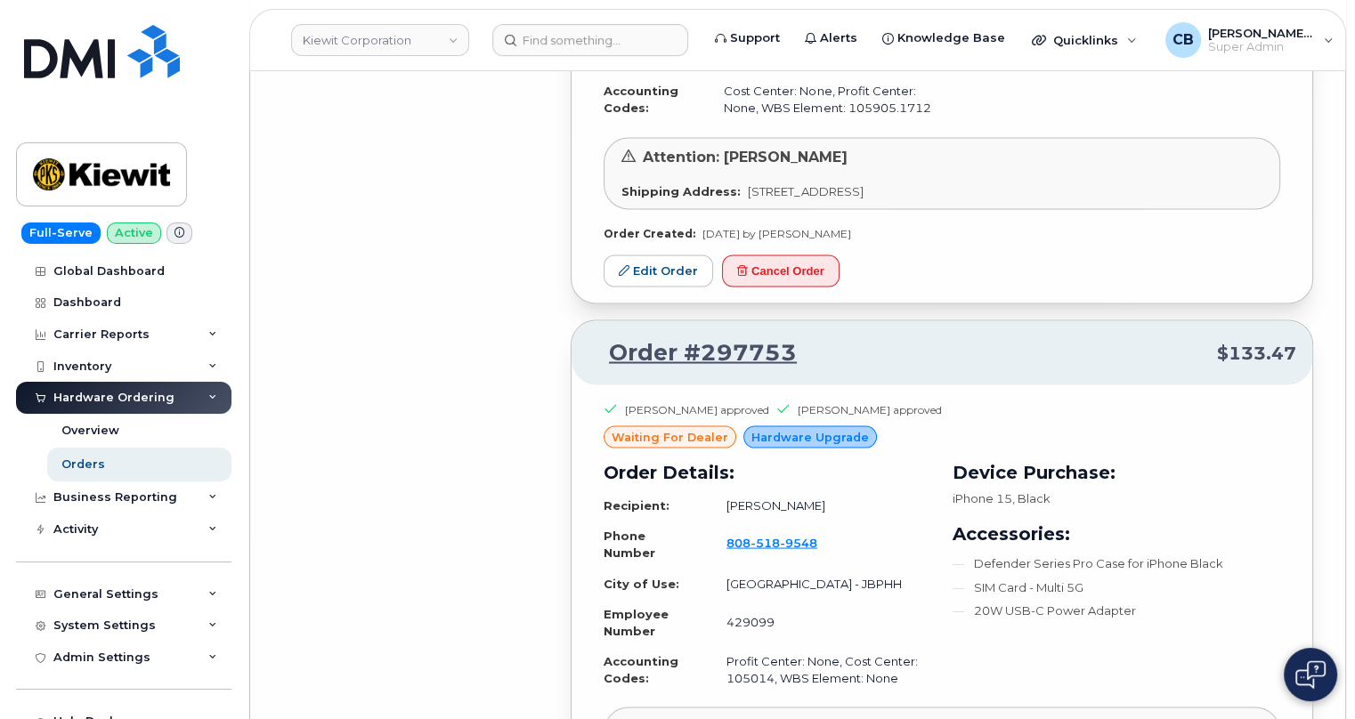
drag, startPoint x: 799, startPoint y: 93, endPoint x: 703, endPoint y: 90, distance: 96.2
copy link "297558"
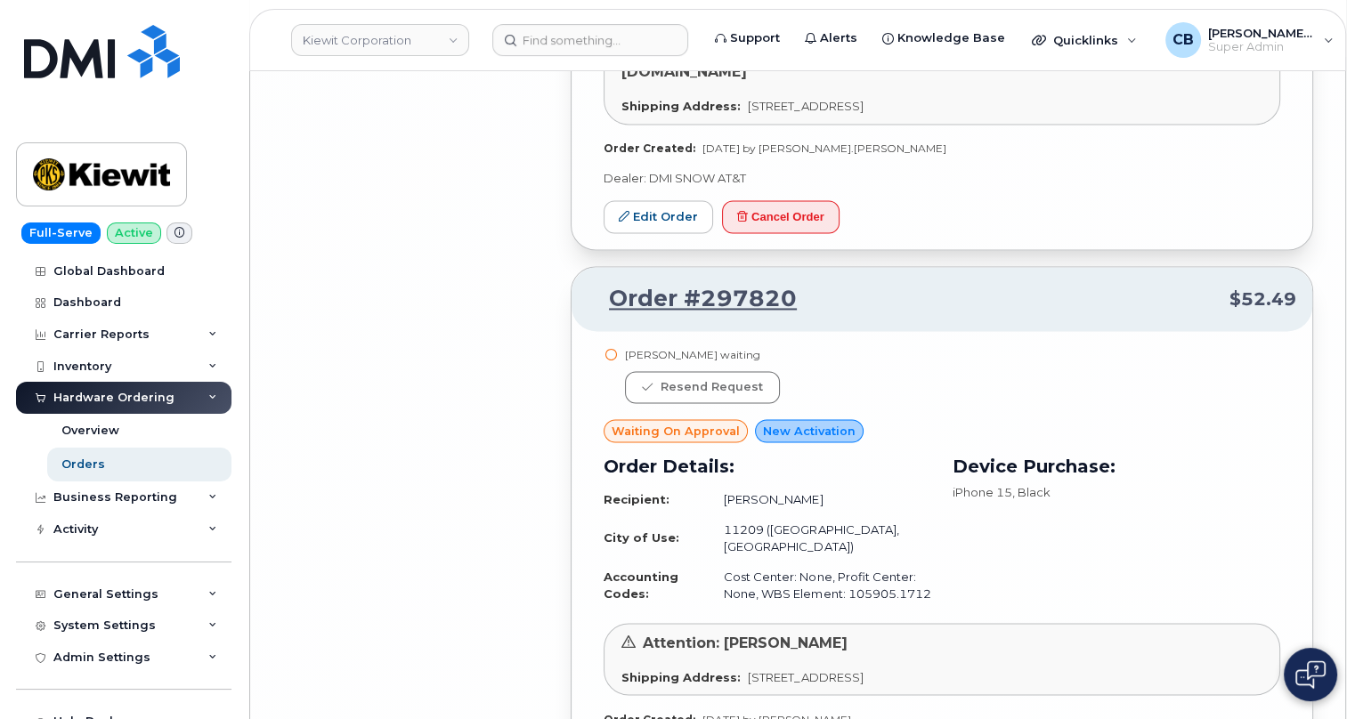
scroll to position [25267, 0]
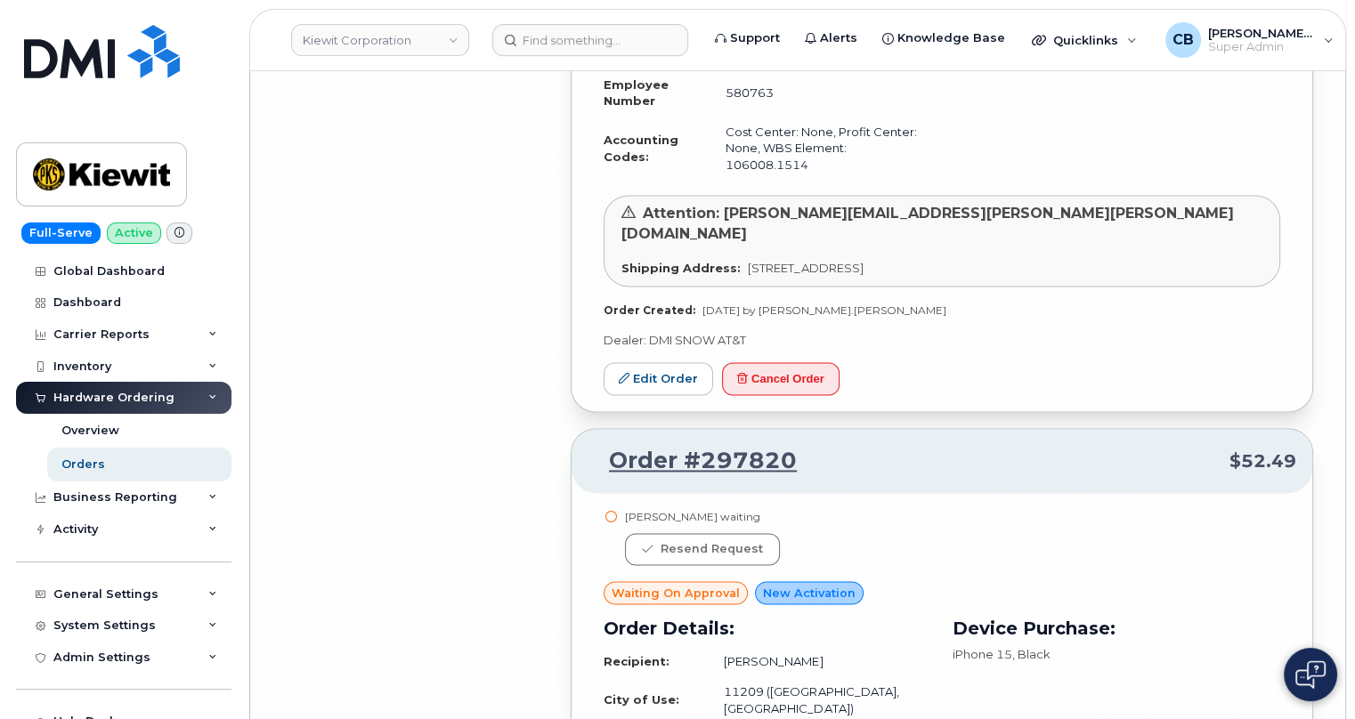
drag, startPoint x: 807, startPoint y: 131, endPoint x: 690, endPoint y: 133, distance: 116.6
copy link "297753"
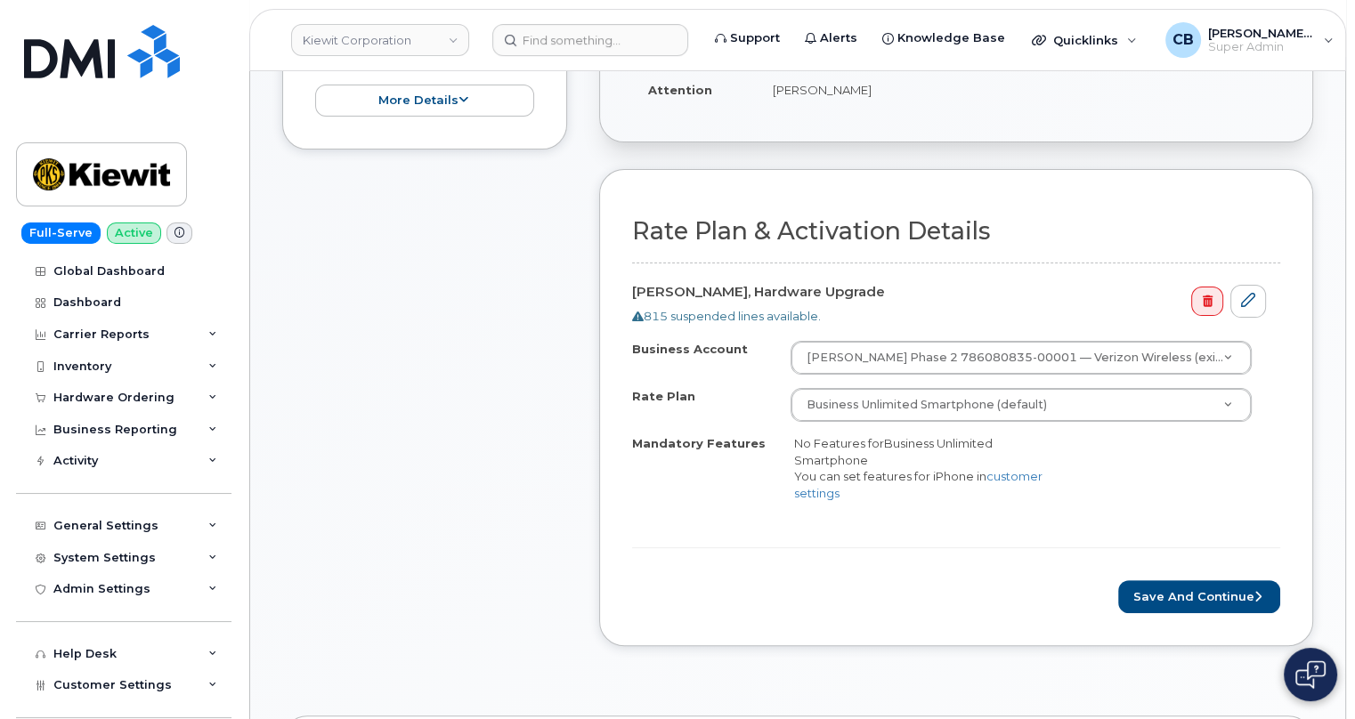
scroll to position [485, 0]
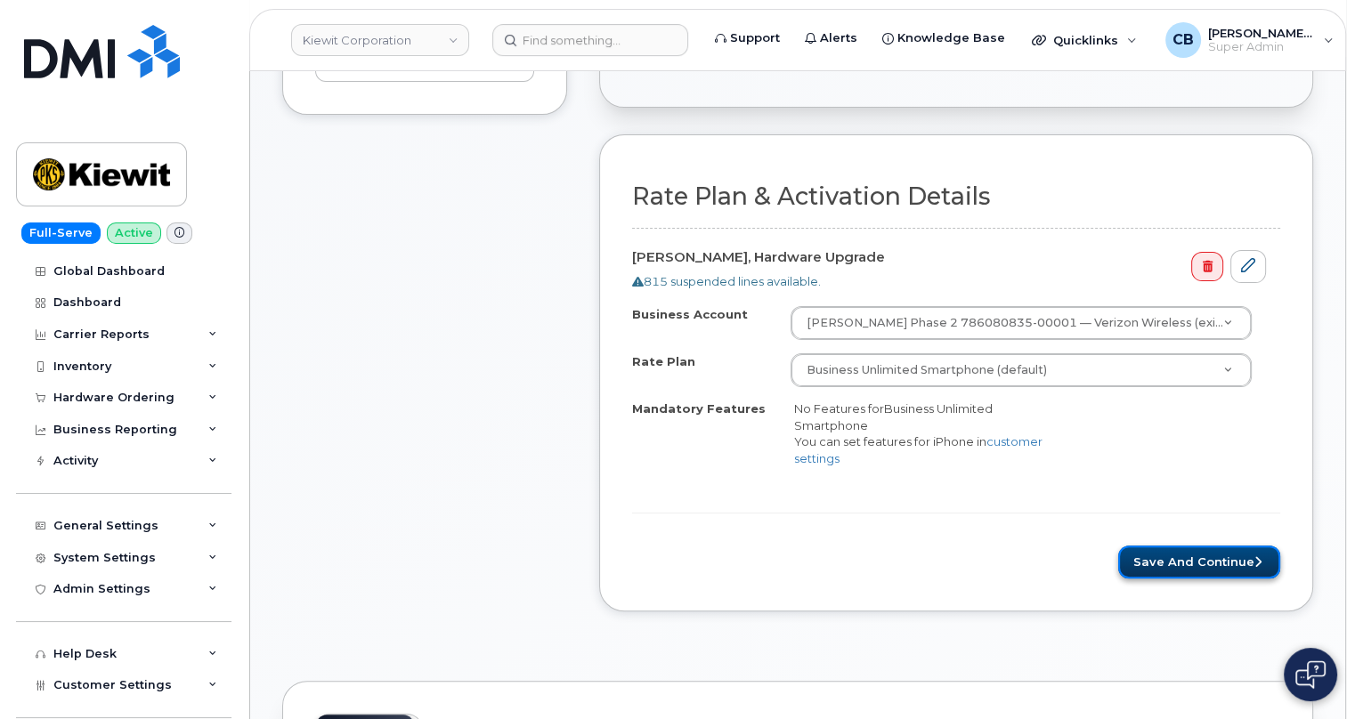
click at [1222, 555] on button "Save and Continue" at bounding box center [1199, 562] width 162 height 33
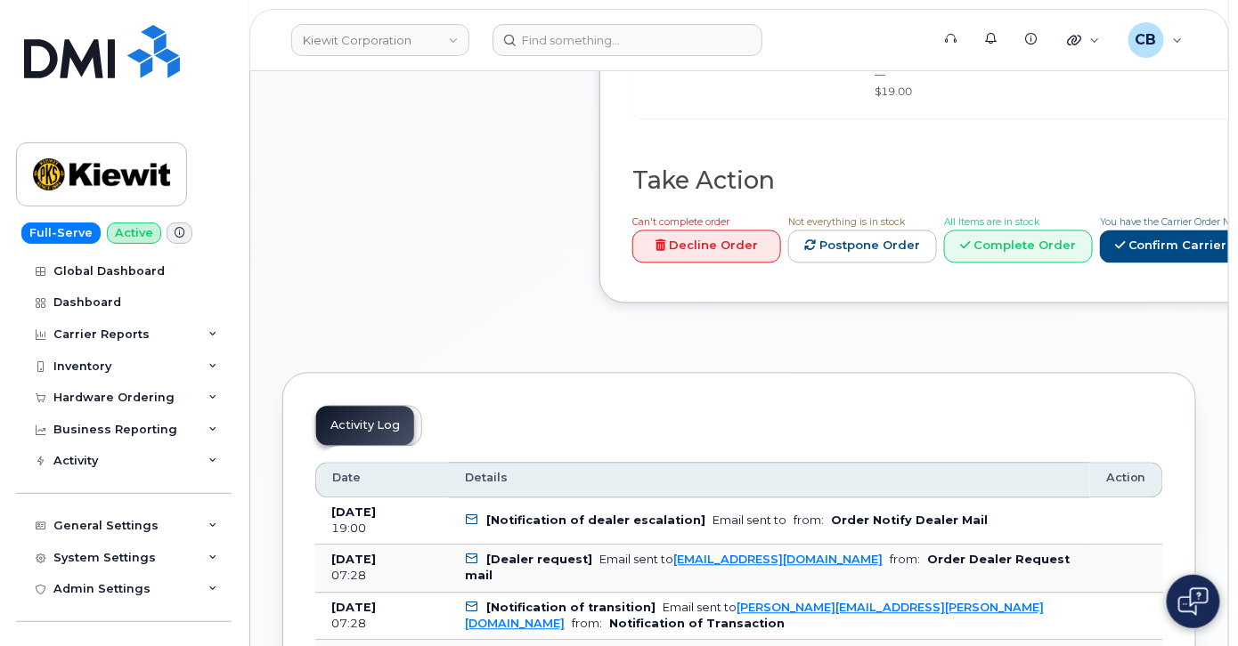
scroll to position [1132, 0]
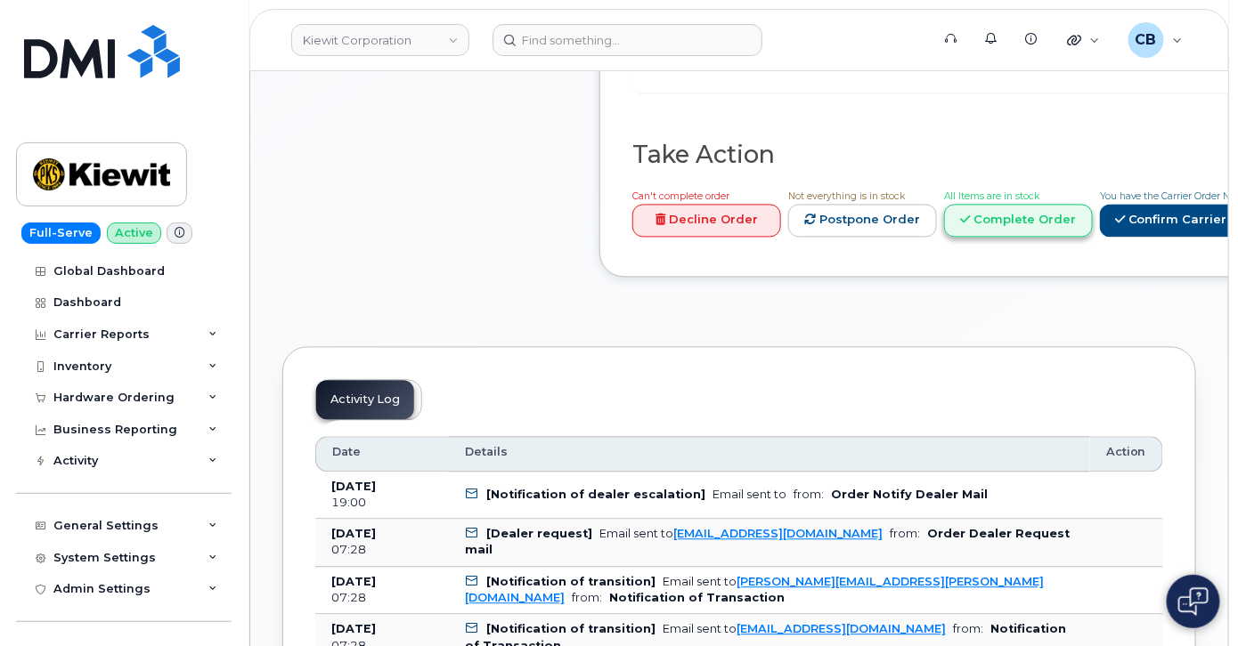
click at [1009, 238] on link "Complete Order" at bounding box center [1018, 221] width 149 height 33
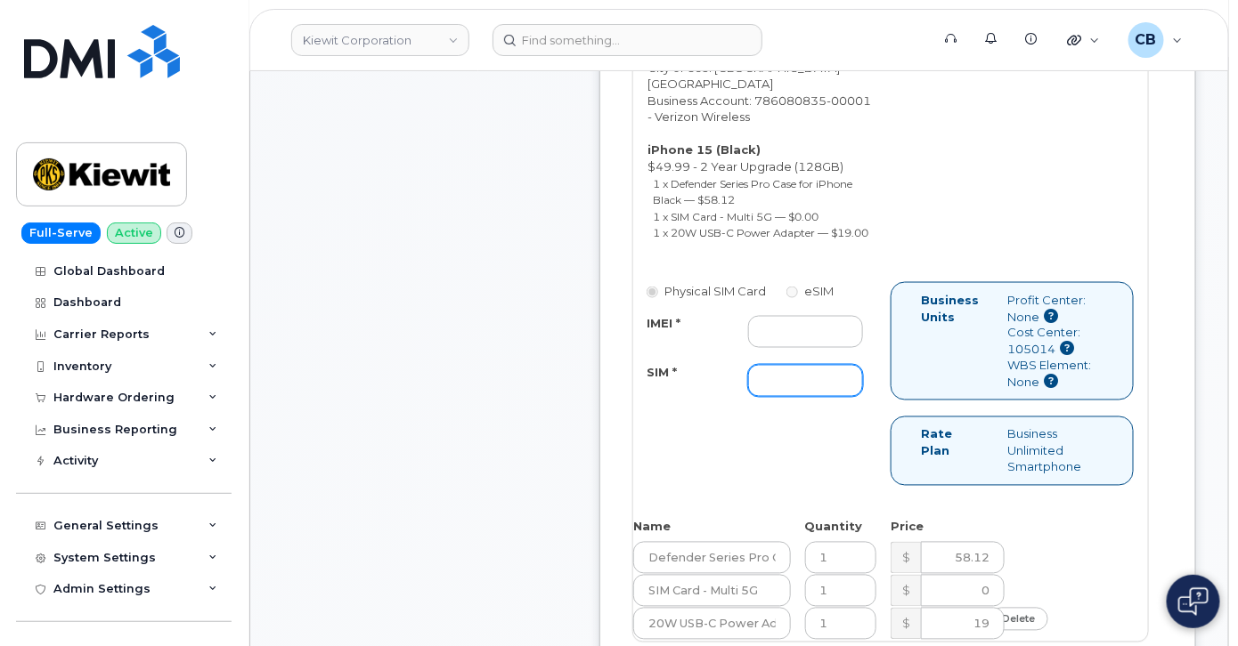
scroll to position [647, 0]
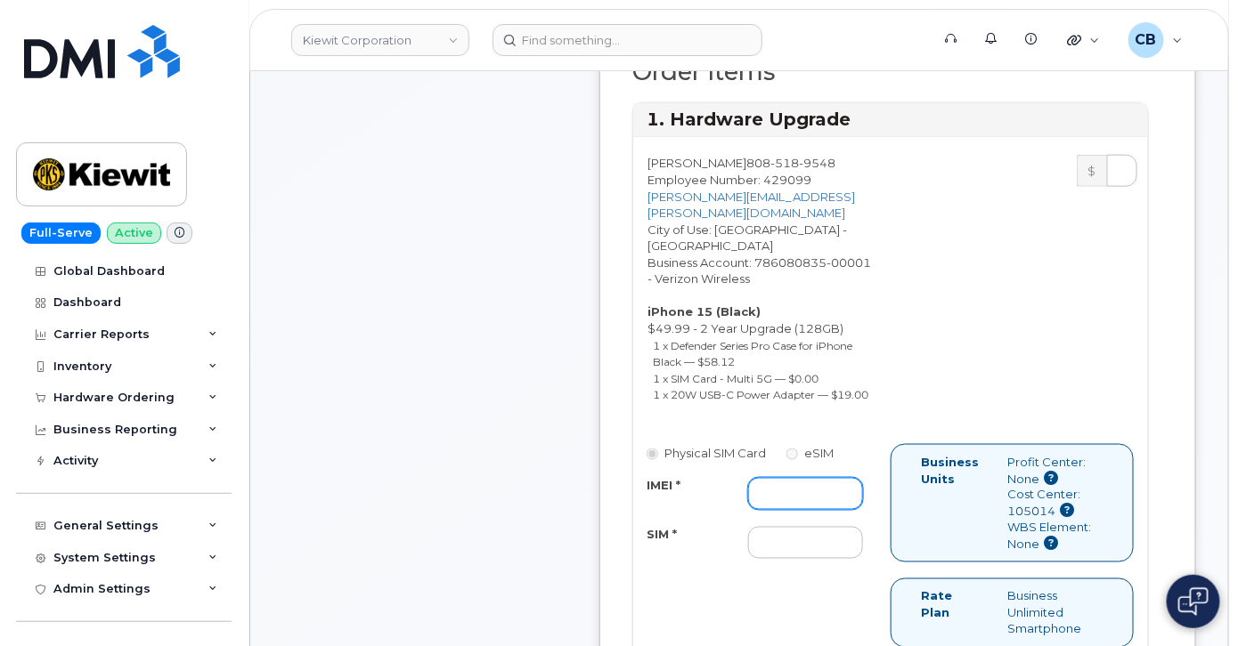
click at [783, 491] on input "IMEI *" at bounding box center [805, 494] width 115 height 32
paste input "355135956910223"
type input "355135956910223"
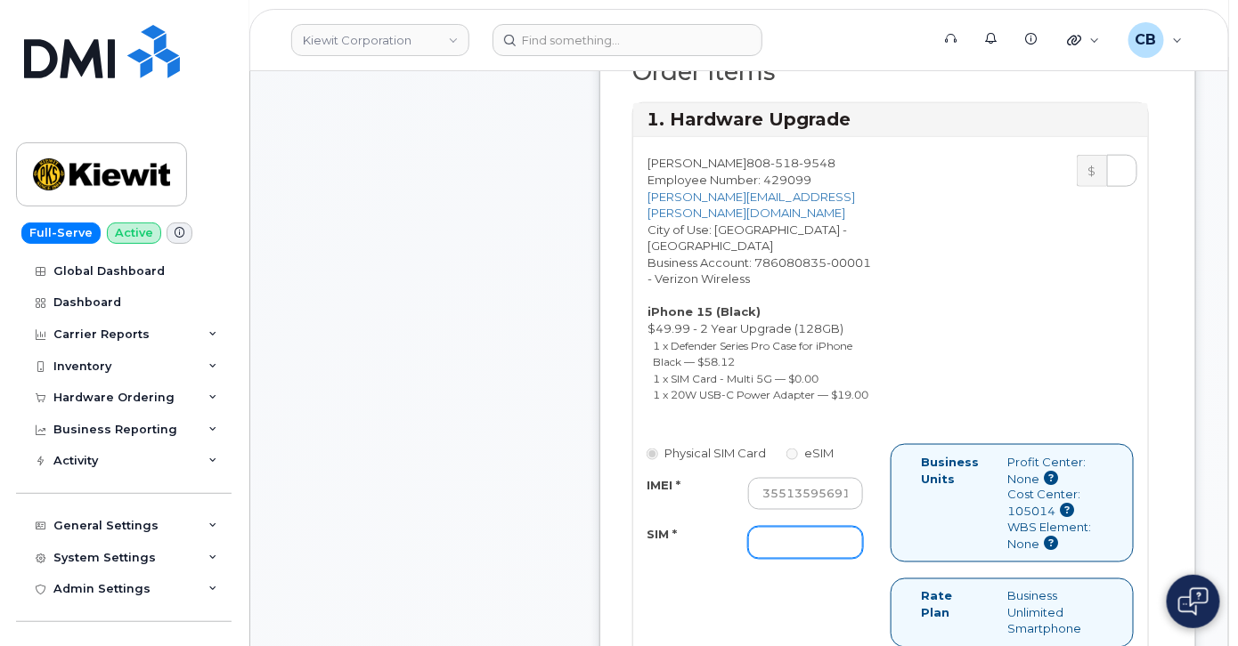
click at [767, 542] on input "SIM *" at bounding box center [805, 543] width 115 height 32
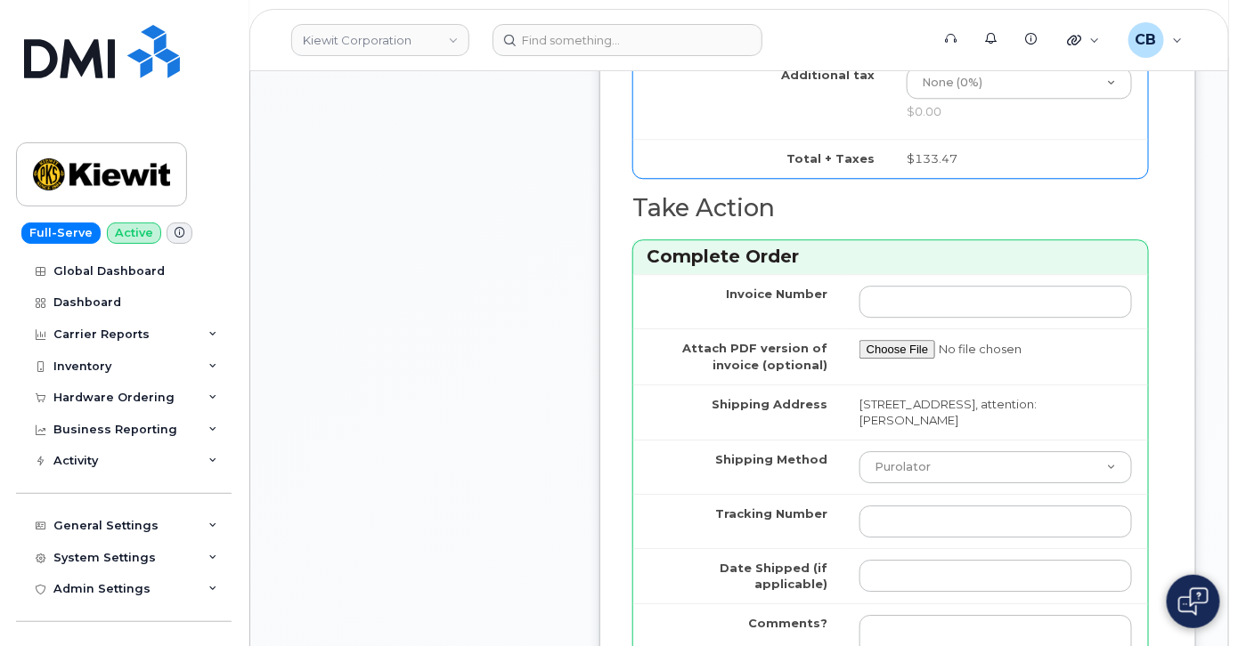
scroll to position [1619, 0]
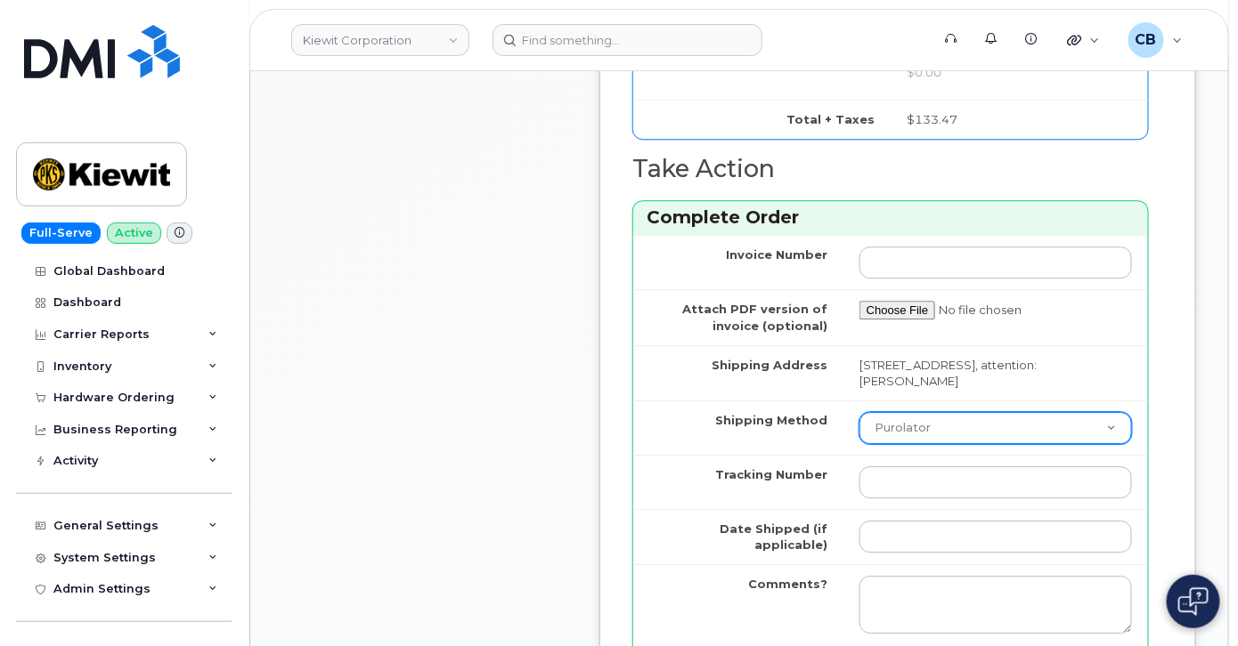
type input "."
click at [950, 430] on select "Purolator UPS FedEx Canada Post Courier Other Drop Off Pick Up" at bounding box center [995, 428] width 272 height 32
select select "FedEx"
click at [859, 420] on select "Purolator UPS FedEx Canada Post Courier Other Drop Off Pick Up" at bounding box center [995, 428] width 272 height 32
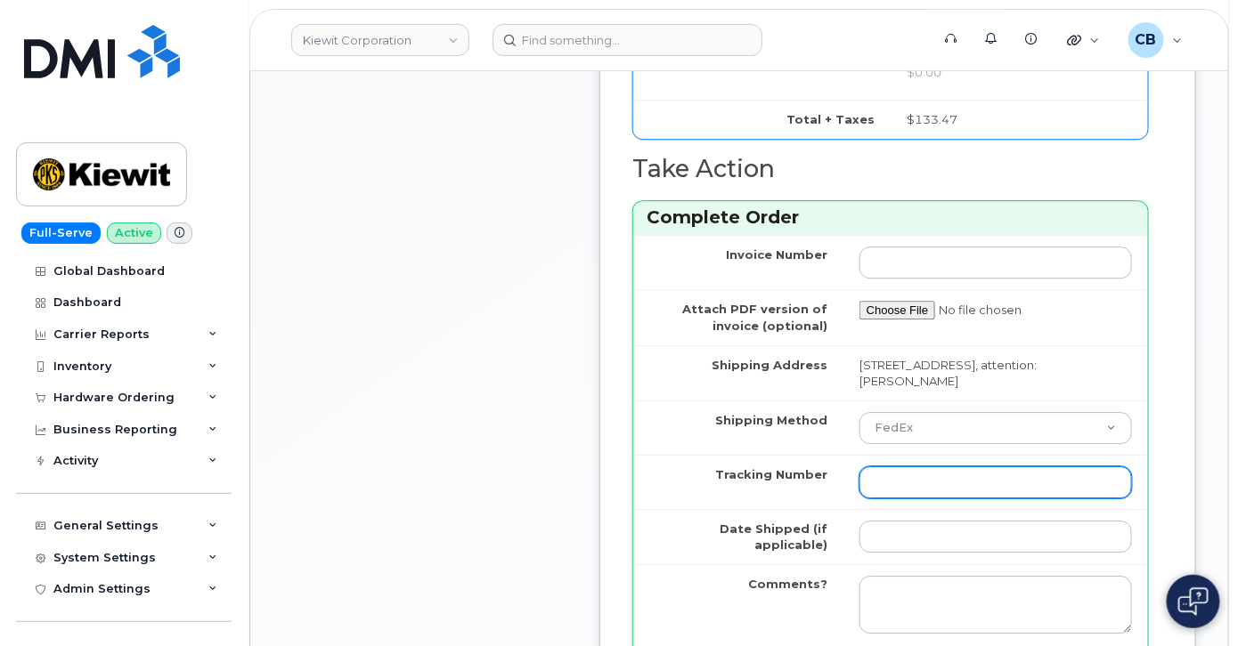
click at [899, 485] on input "Tracking Number" at bounding box center [995, 483] width 272 height 32
paste input "476782197022"
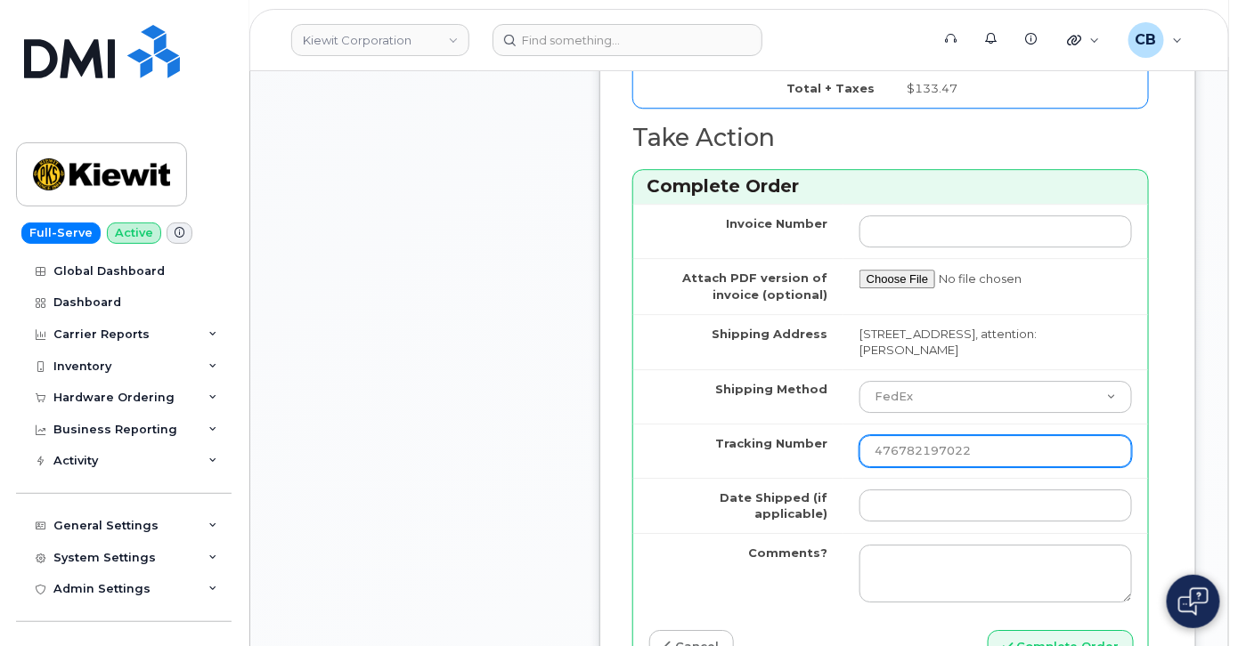
scroll to position [1942, 0]
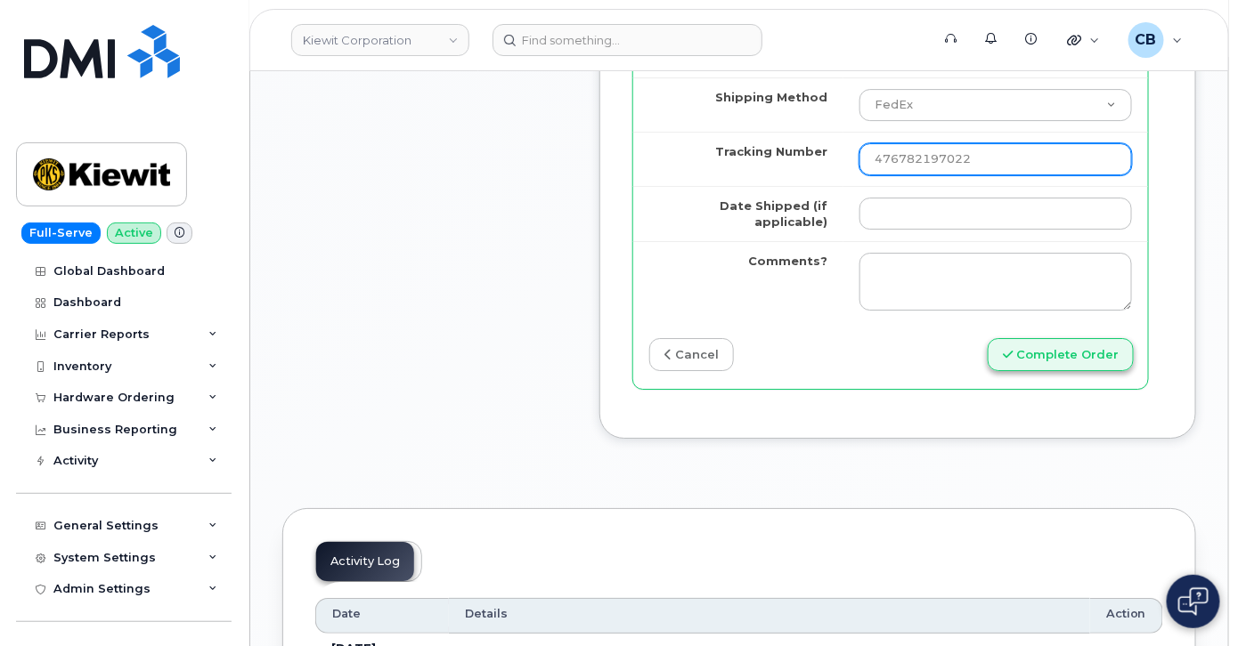
type input "476782197022"
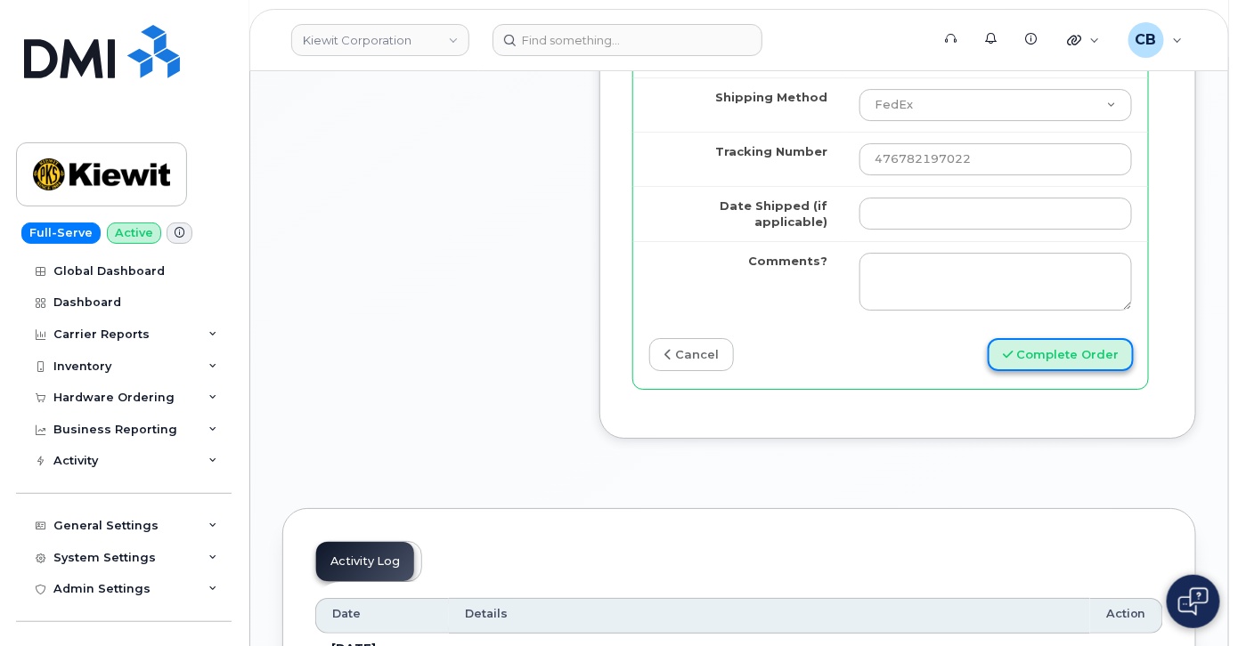
click at [1027, 371] on button "Complete Order" at bounding box center [1060, 354] width 146 height 33
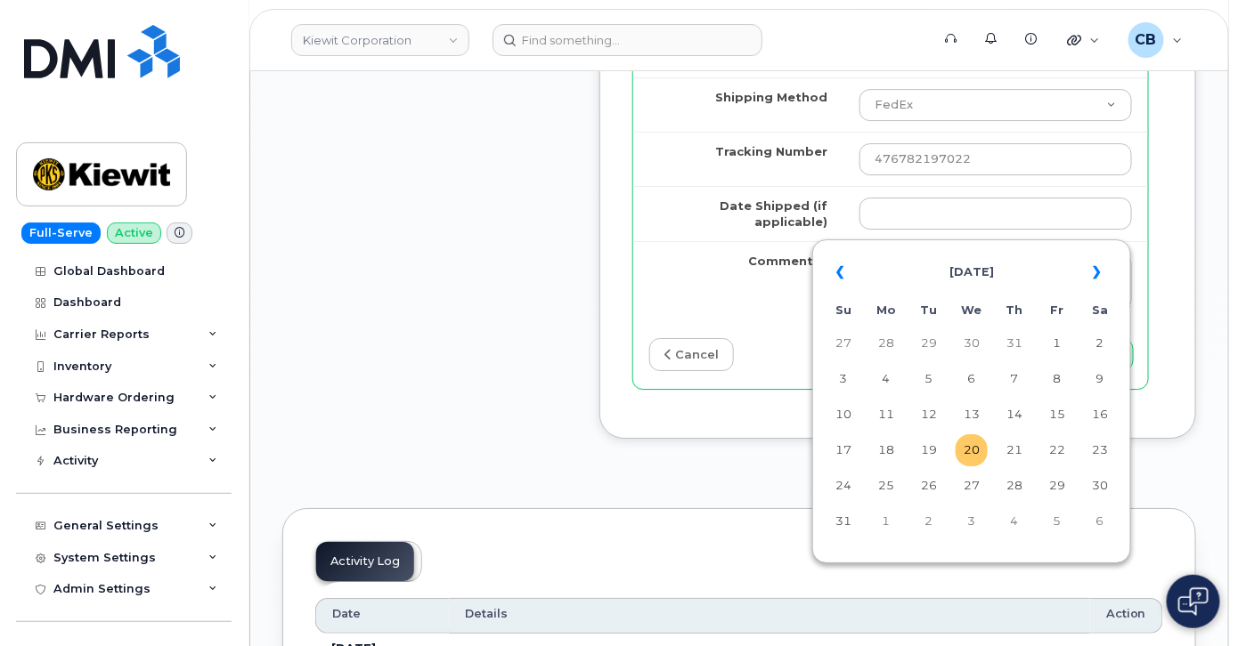
click at [966, 453] on td "20" at bounding box center [971, 450] width 32 height 32
type input "[DATE]"
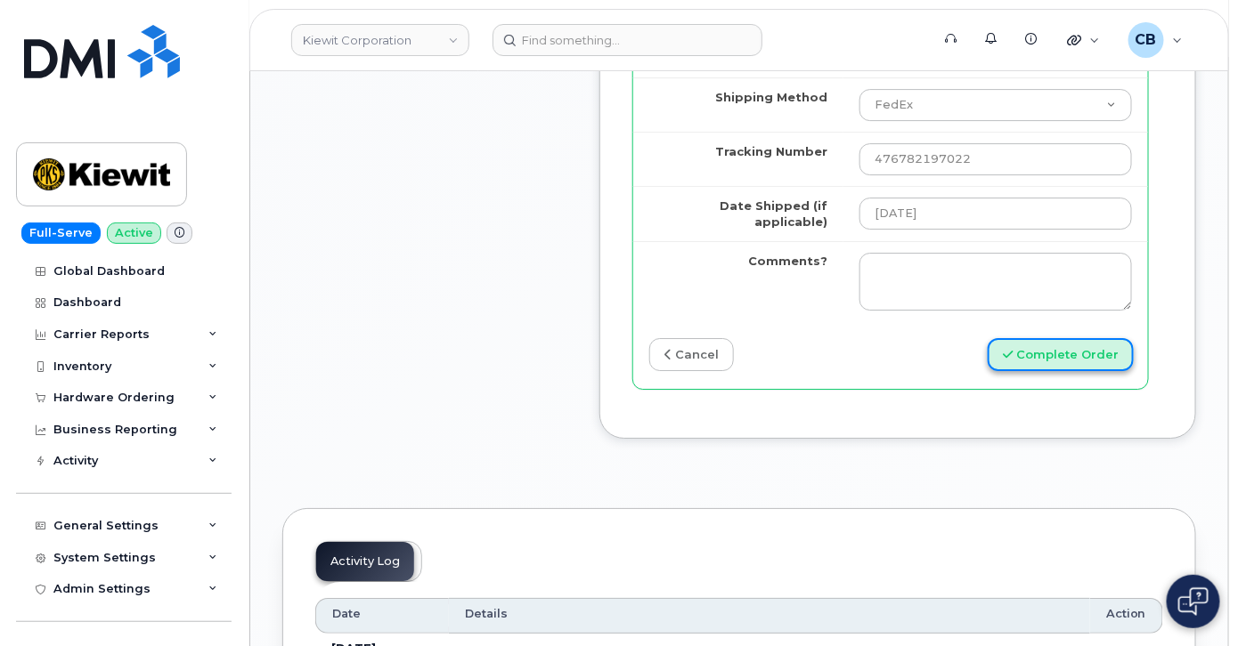
click at [1044, 360] on button "Complete Order" at bounding box center [1060, 354] width 146 height 33
